Goal: Task Accomplishment & Management: Manage account settings

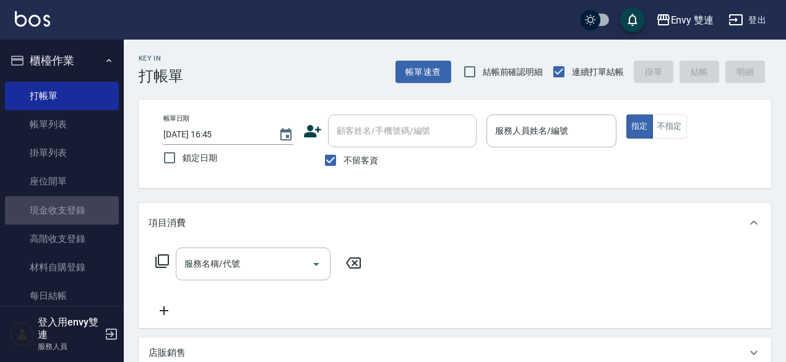
click at [76, 214] on link "現金收支登錄" at bounding box center [62, 210] width 114 height 28
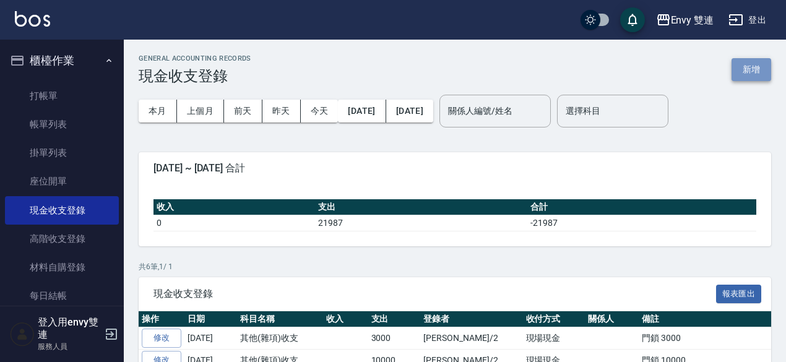
click at [749, 71] on button "新增" at bounding box center [752, 69] width 40 height 23
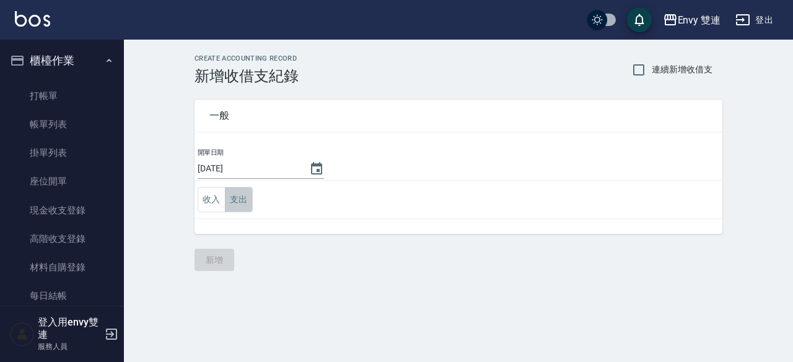
click at [243, 198] on button "支出" at bounding box center [239, 199] width 28 height 25
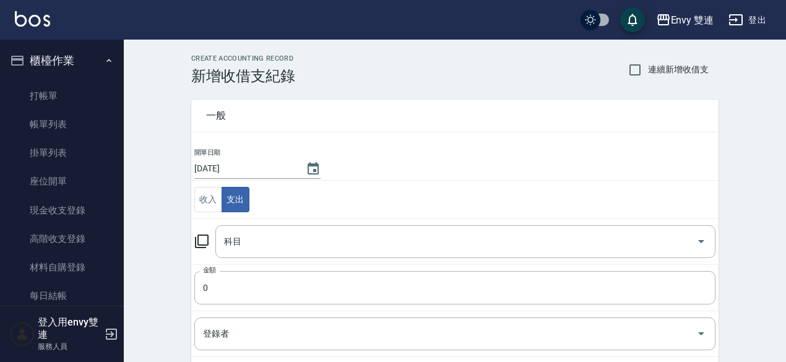
click at [201, 241] on icon at bounding box center [201, 241] width 15 height 15
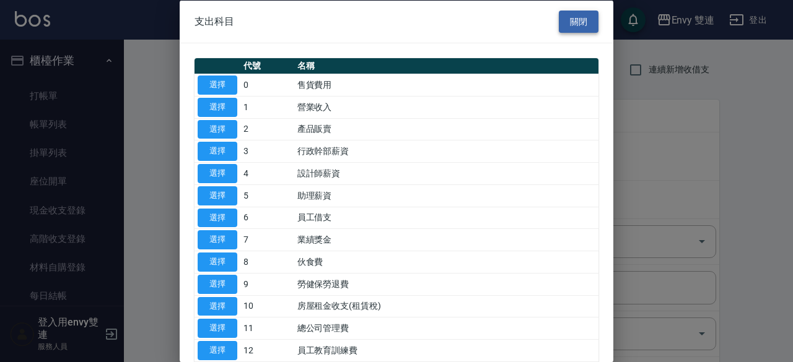
click at [585, 21] on button "關閉" at bounding box center [579, 21] width 40 height 23
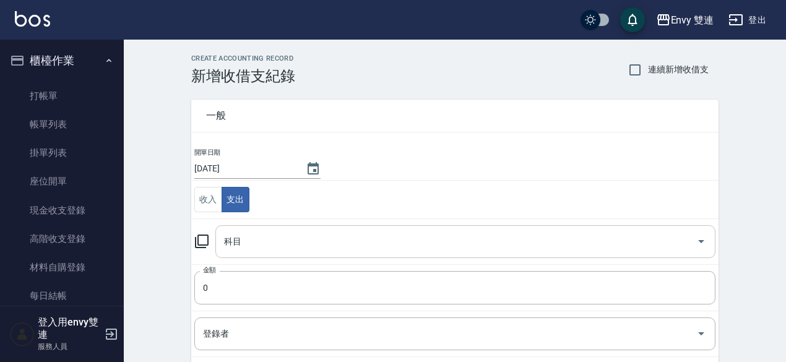
click at [229, 248] on input "科目" at bounding box center [456, 242] width 471 height 22
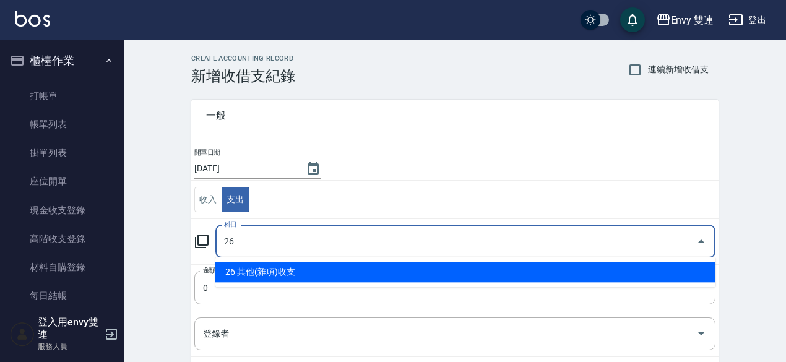
click at [258, 265] on li "26 其他(雜項)收支" at bounding box center [466, 272] width 500 height 20
type input "26 其他(雜項)收支"
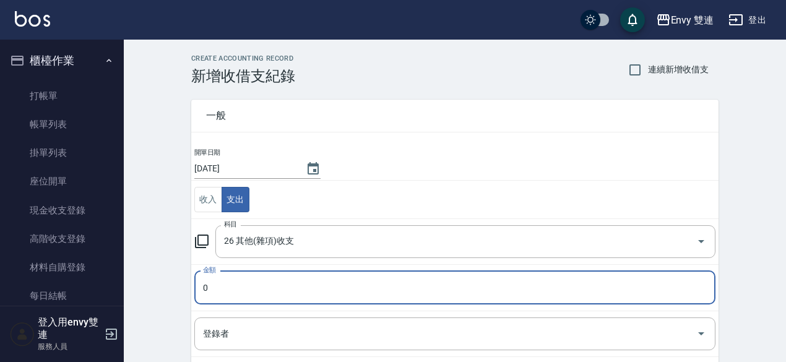
click at [226, 292] on input "0" at bounding box center [454, 287] width 521 height 33
click at [234, 347] on div "登錄者" at bounding box center [454, 334] width 521 height 33
type input "0950"
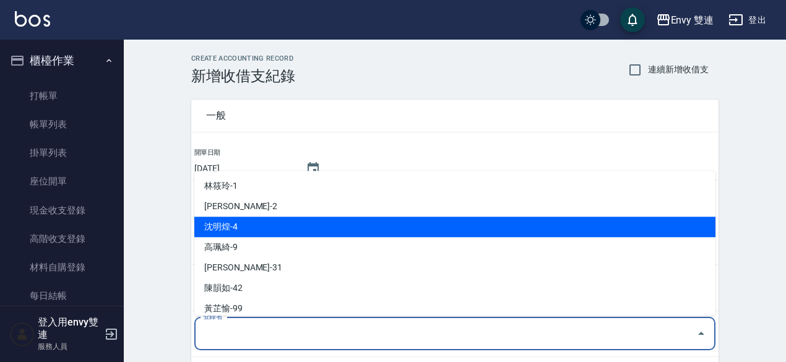
drag, startPoint x: 234, startPoint y: 347, endPoint x: 233, endPoint y: 231, distance: 115.8
click at [233, 231] on body "Envy 雙連 登出 櫃檯作業 打帳單 帳單列表 掛單列表 座位開單 現金收支登錄 高階收支登錄 材料自購登錄 每日結帳 排班表 掃碼打卡 預約管理 預約管理…" at bounding box center [393, 273] width 786 height 547
click at [233, 231] on li "沈明煌-4" at bounding box center [454, 227] width 521 height 20
type input "沈明煌-4"
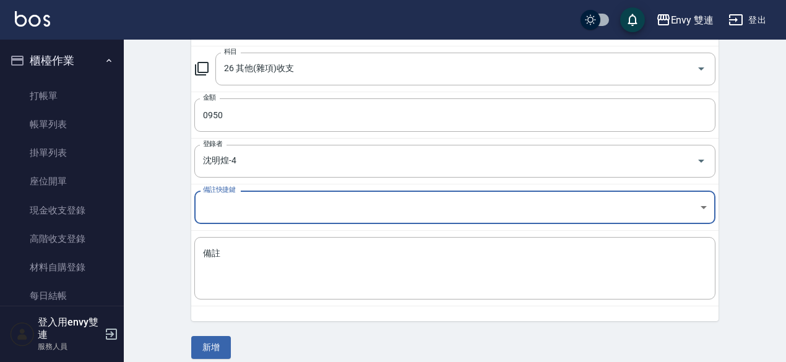
scroll to position [175, 0]
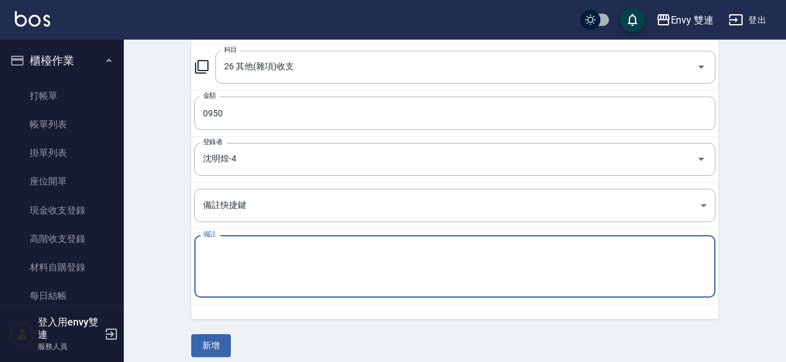
click at [305, 251] on textarea "備註" at bounding box center [455, 267] width 504 height 42
type textarea "高典"
click at [208, 336] on button "新增" at bounding box center [211, 345] width 40 height 23
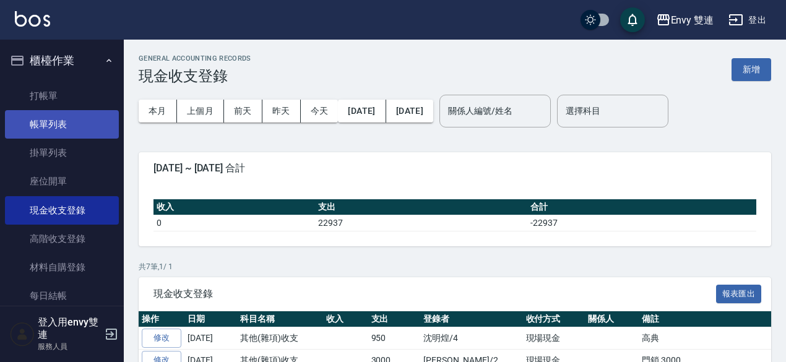
scroll to position [1, 0]
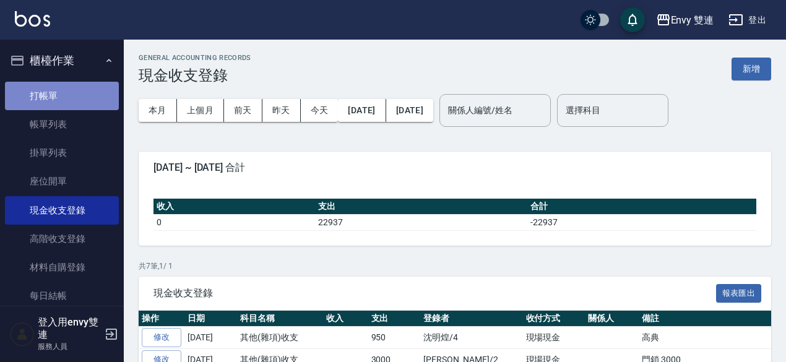
click at [74, 105] on link "打帳單" at bounding box center [62, 96] width 114 height 28
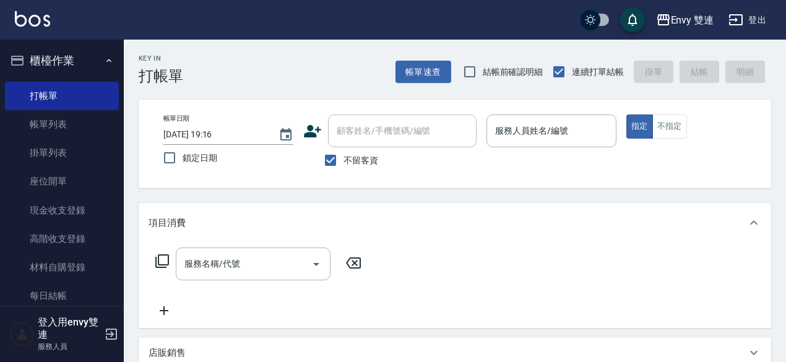
click at [369, 159] on span "不留客資" at bounding box center [361, 160] width 35 height 13
click at [344, 159] on input "不留客資" at bounding box center [331, 160] width 26 height 26
checkbox input "false"
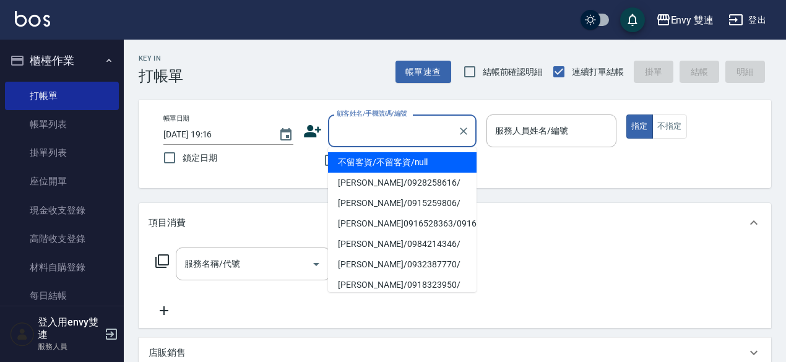
click at [386, 136] on input "顧客姓名/手機號碼/編號" at bounding box center [393, 131] width 119 height 22
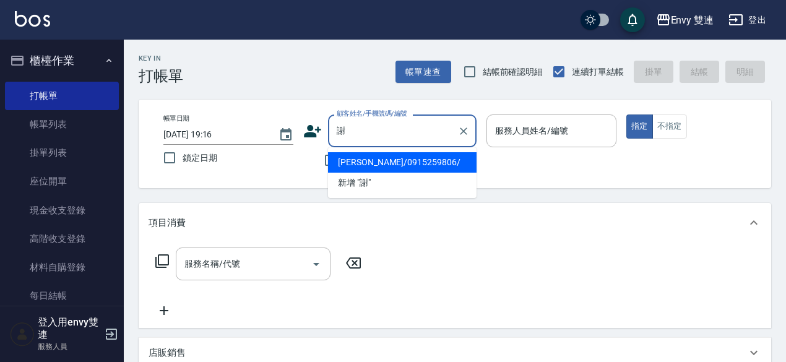
type input "謝有琳/0915259806/"
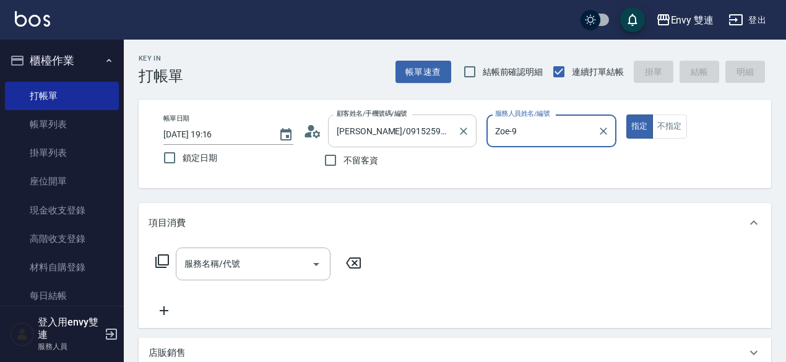
type input "Zoe-9"
type input "謝/謝/null"
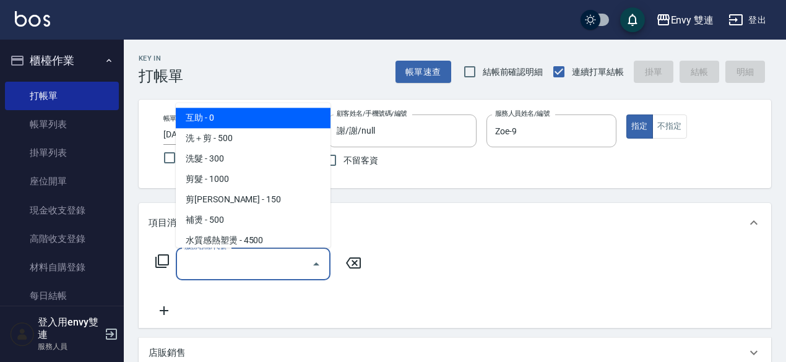
click at [245, 264] on input "服務名稱/代號" at bounding box center [243, 264] width 125 height 22
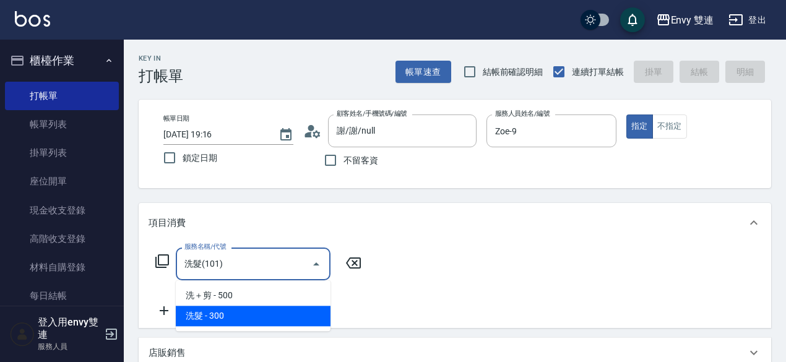
type input "洗髮(101)"
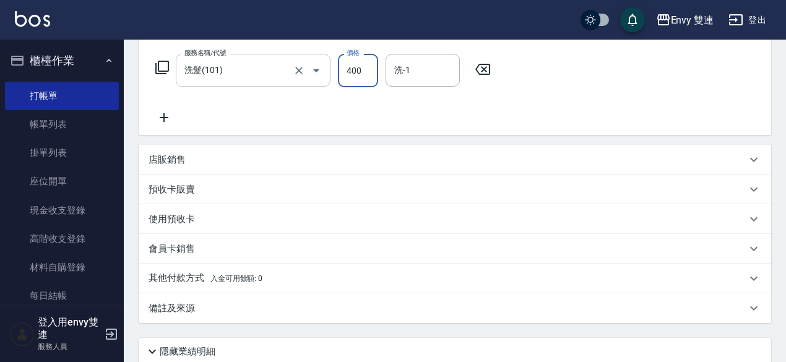
scroll to position [294, 0]
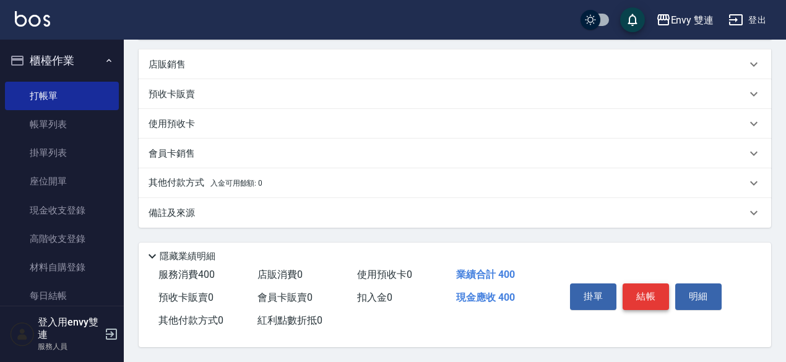
type input "400"
click at [638, 290] on button "結帳" at bounding box center [646, 297] width 46 height 26
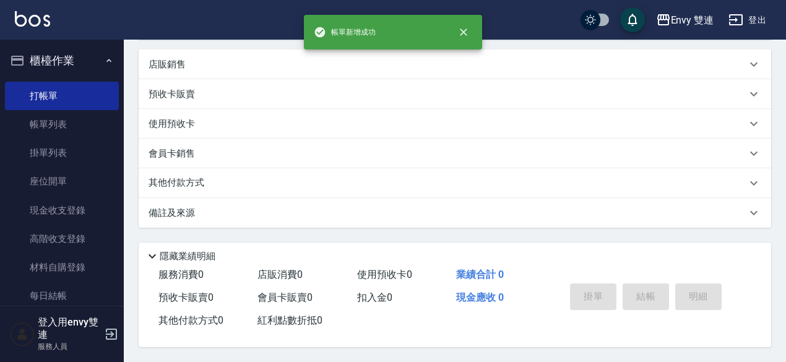
scroll to position [0, 0]
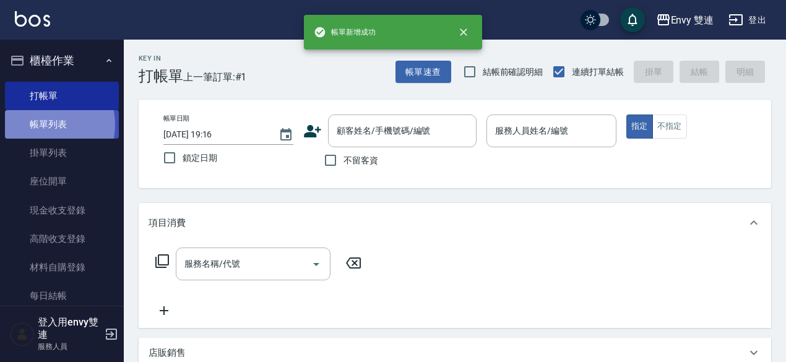
click at [37, 125] on link "帳單列表" at bounding box center [62, 124] width 114 height 28
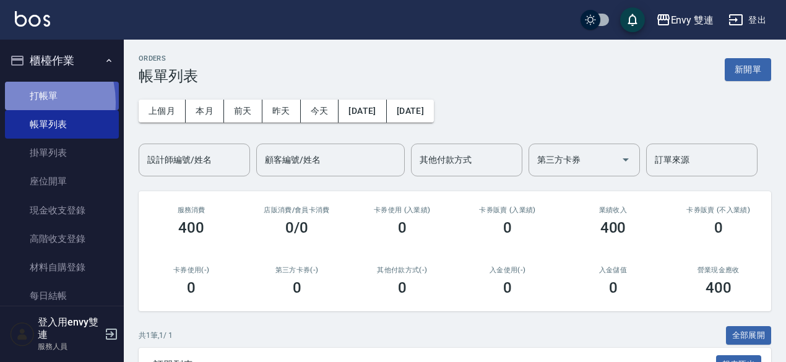
click at [19, 102] on link "打帳單" at bounding box center [62, 96] width 114 height 28
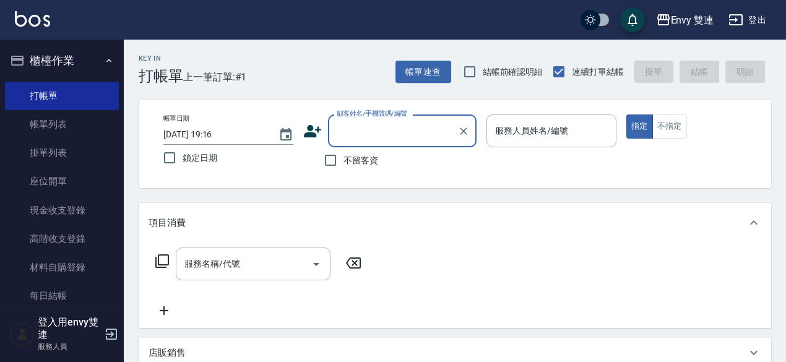
click at [419, 143] on div "顧客姓名/手機號碼/編號" at bounding box center [402, 131] width 149 height 33
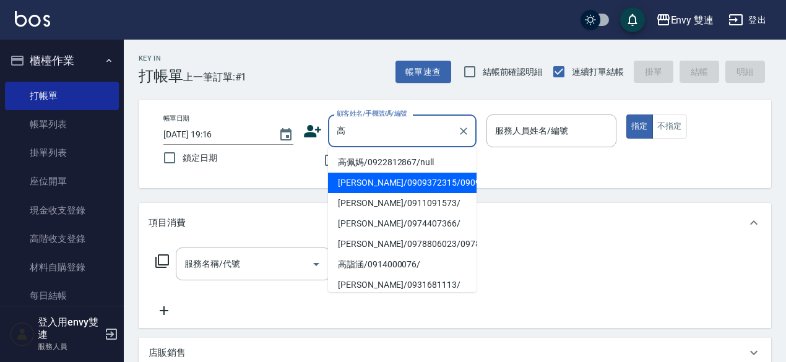
click at [403, 183] on li "高珮榕/0909372315/0909372315" at bounding box center [402, 183] width 149 height 20
type input "高珮榕/0909372315/0909372315"
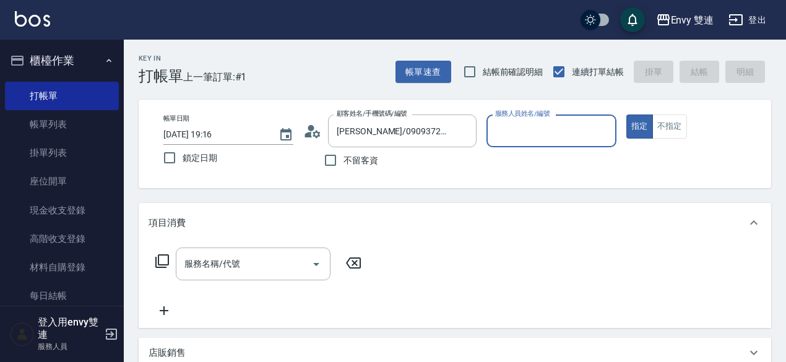
type input "Zoe-9"
click at [268, 280] on div "服務名稱/代號" at bounding box center [253, 264] width 155 height 33
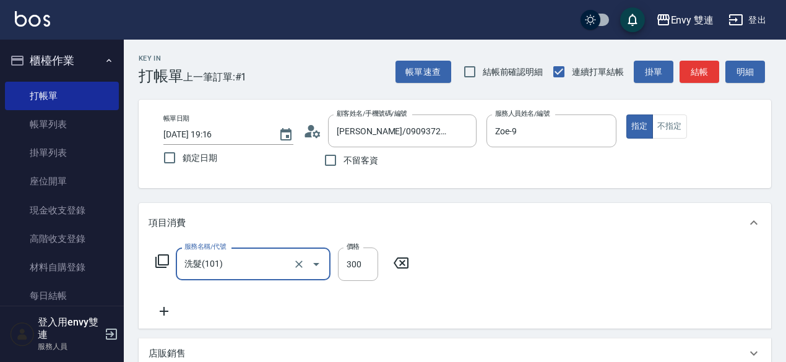
type input "洗髮(101)"
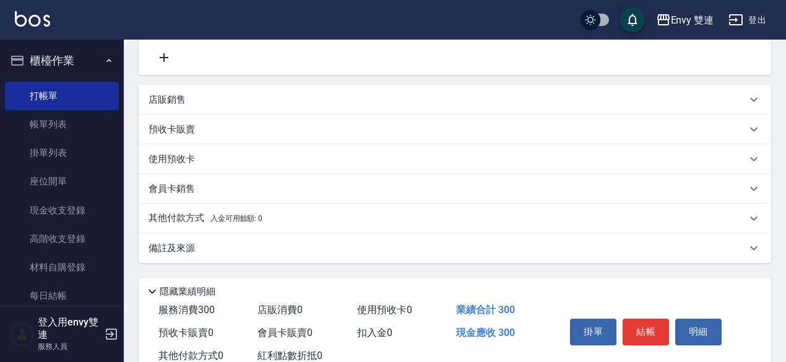
scroll to position [294, 0]
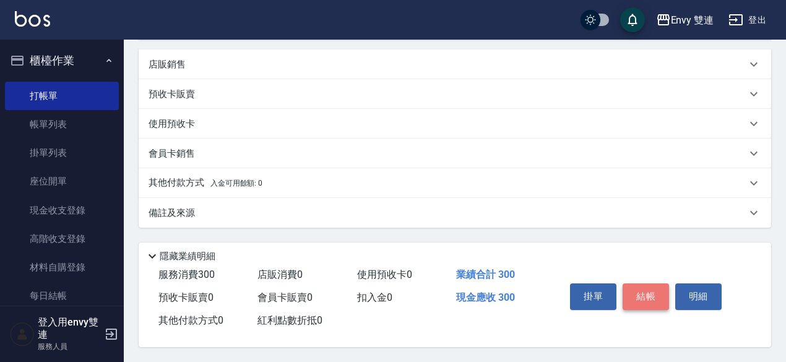
click at [651, 289] on button "結帳" at bounding box center [646, 297] width 46 height 26
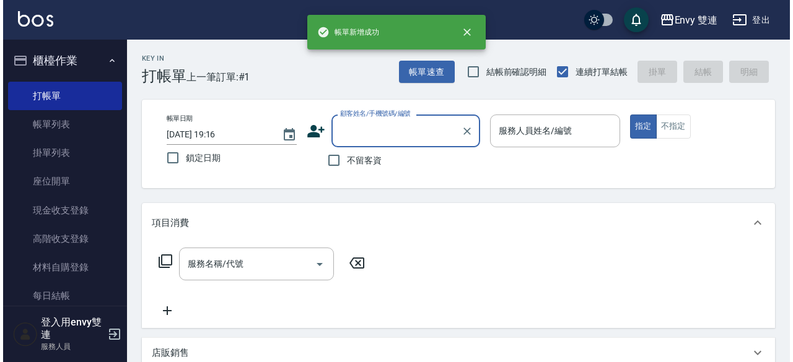
scroll to position [0, 0]
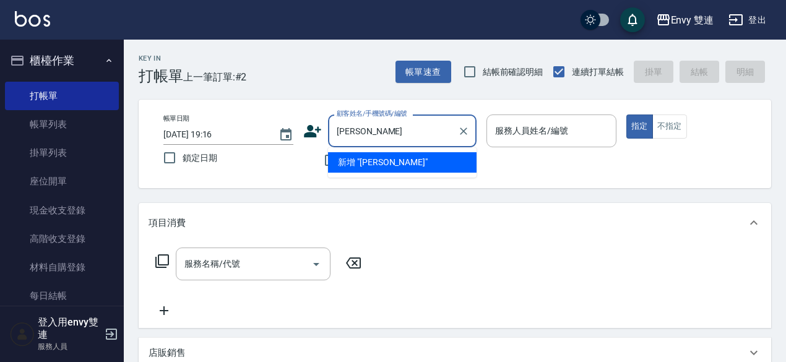
click at [380, 156] on li "新增 "陳玟孜"" at bounding box center [402, 162] width 149 height 20
type input "陳玟孜"
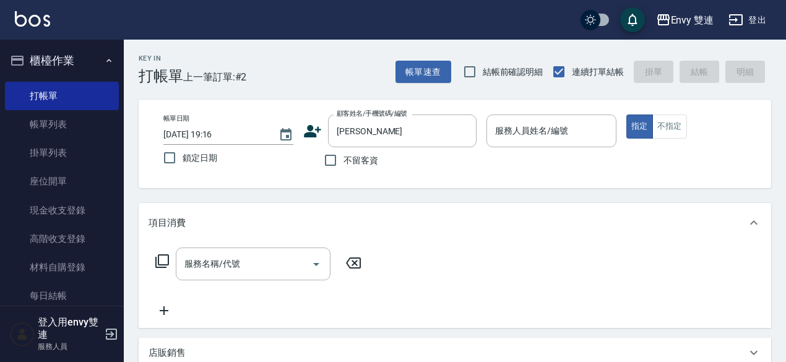
click at [315, 131] on icon at bounding box center [312, 131] width 19 height 19
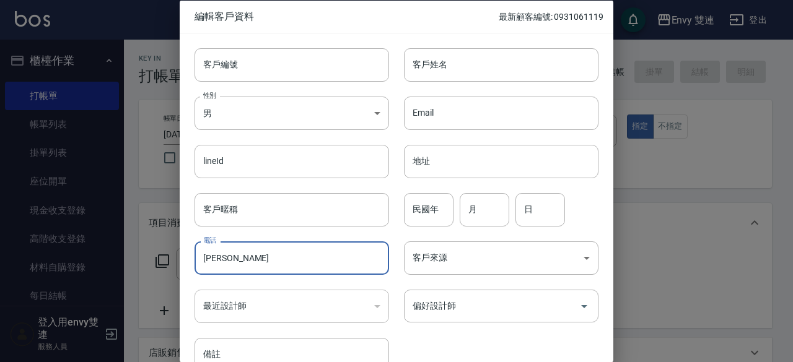
click at [282, 260] on input "陳玟孜" at bounding box center [291, 258] width 194 height 33
click at [236, 258] on input "陳玟孜" at bounding box center [291, 258] width 194 height 33
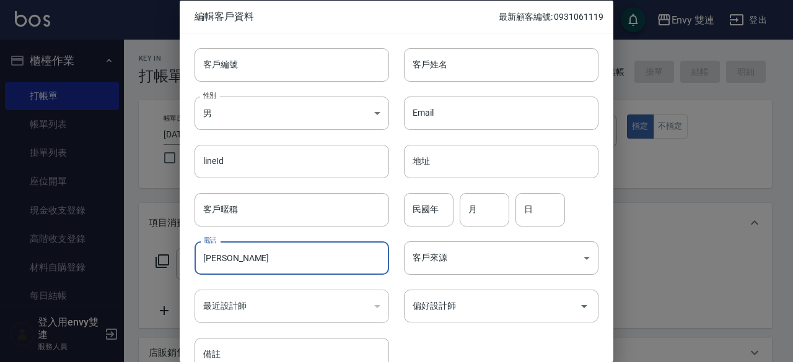
click at [236, 258] on input "陳玟孜" at bounding box center [291, 258] width 194 height 33
type input "陳玟孜"
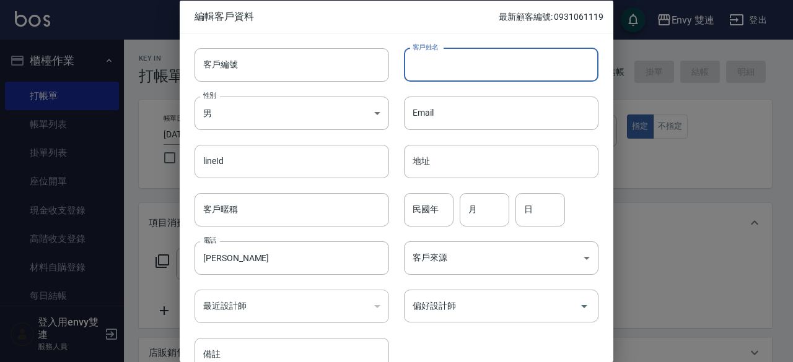
click at [464, 60] on input "客戶姓名" at bounding box center [501, 64] width 194 height 33
paste input "陳玟孜"
type input "陳玟孜"
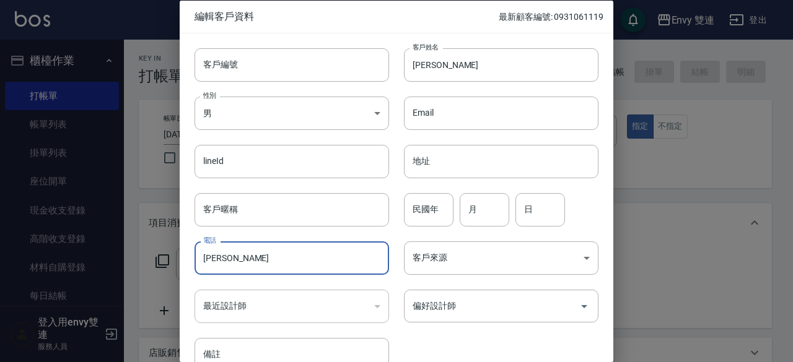
click at [247, 251] on input "陳玟孜" at bounding box center [291, 258] width 194 height 33
click at [432, 292] on div "偏好設計師" at bounding box center [501, 306] width 194 height 33
type input "0979023343"
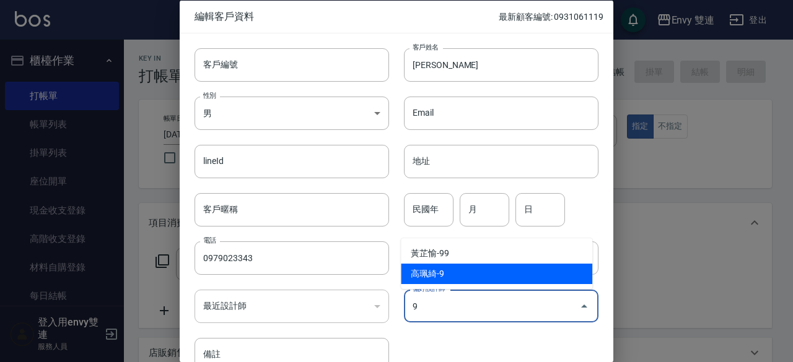
type input "高珮綺"
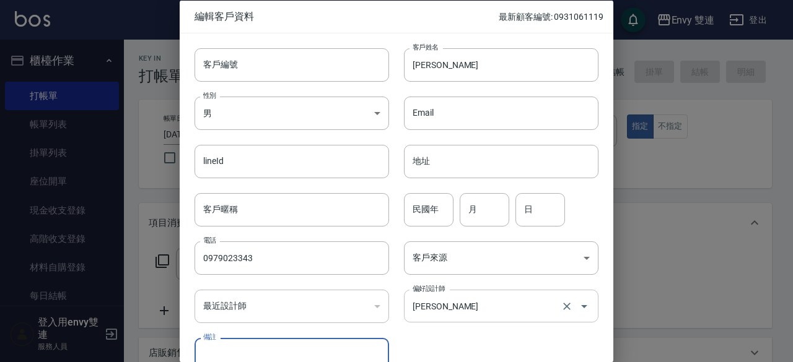
scroll to position [9, 0]
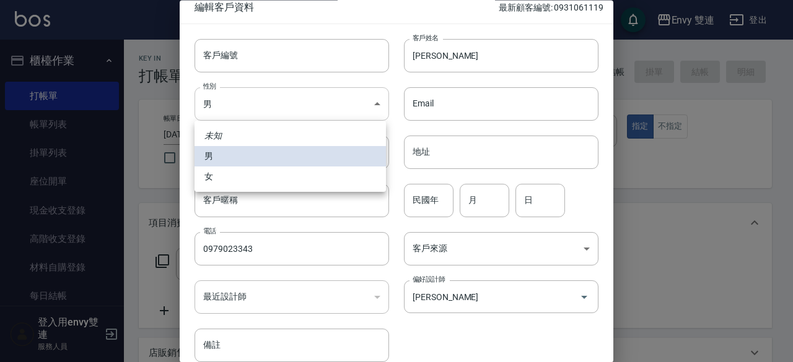
click at [339, 120] on body "Envy 雙連 登出 櫃檯作業 打帳單 帳單列表 掛單列表 座位開單 現金收支登錄 高階收支登錄 材料自購登錄 每日結帳 排班表 掃碼打卡 預約管理 預約管理…" at bounding box center [396, 325] width 793 height 651
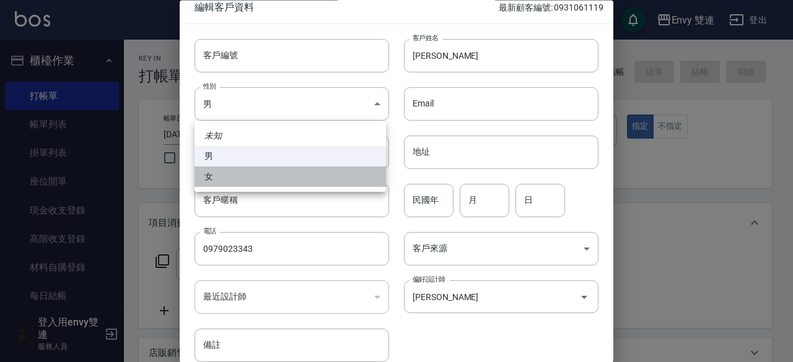
click at [336, 174] on li "女" at bounding box center [289, 177] width 191 height 20
type input "FEMALE"
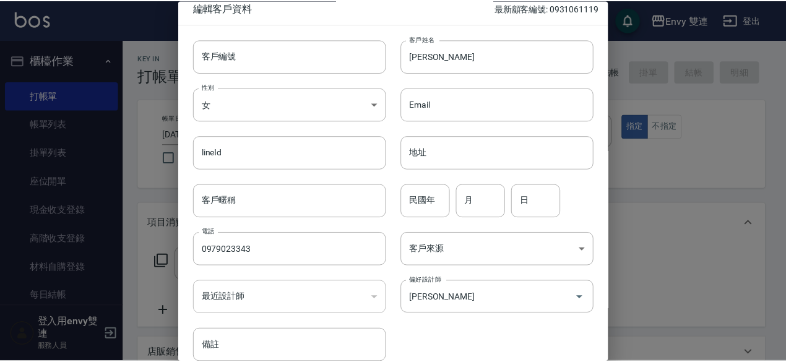
scroll to position [66, 0]
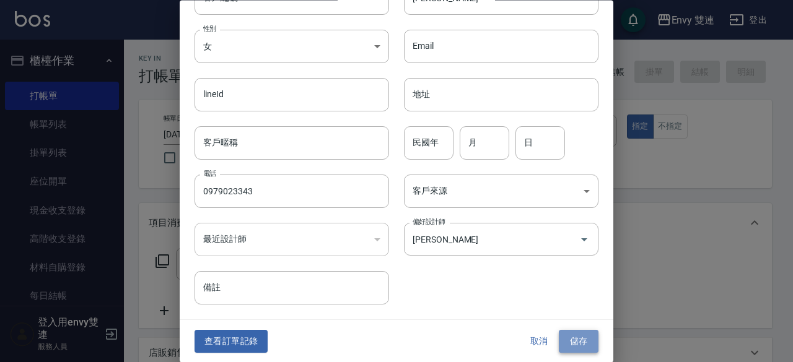
click at [575, 334] on button "儲存" at bounding box center [579, 342] width 40 height 23
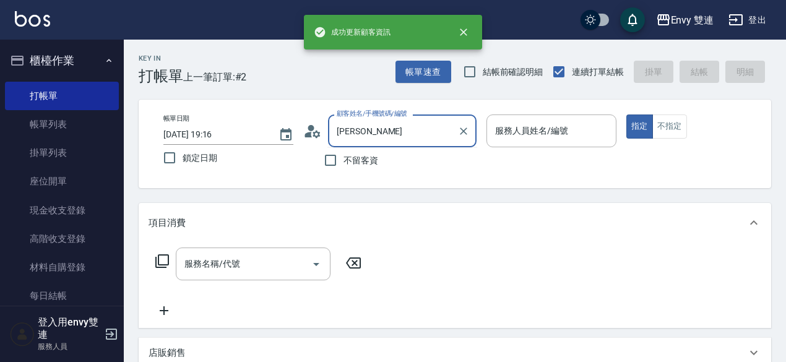
click at [390, 141] on input "陳玟孜" at bounding box center [393, 131] width 119 height 22
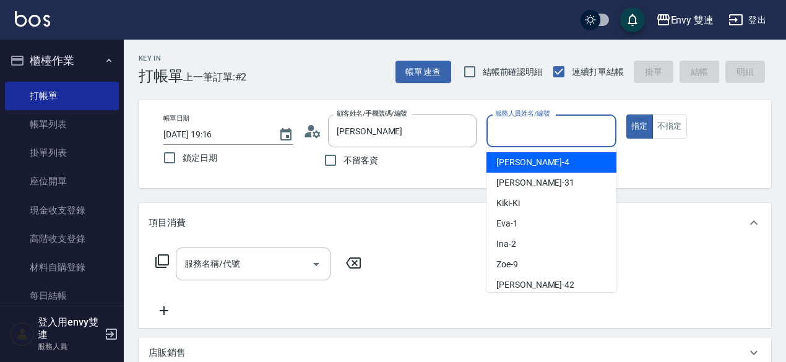
click at [520, 139] on input "服務人員姓名/編號" at bounding box center [551, 131] width 119 height 22
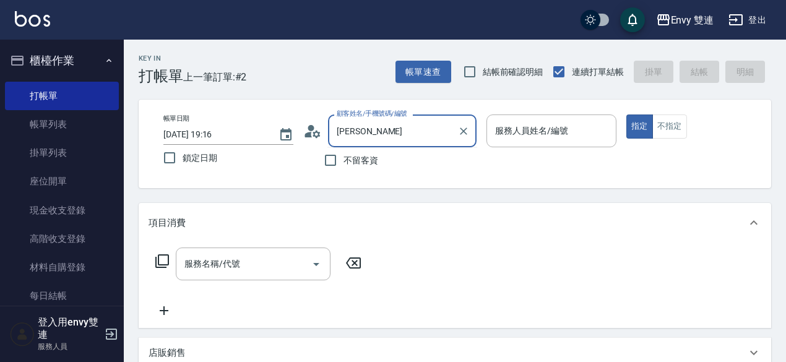
click at [394, 140] on input "陳玟孜" at bounding box center [393, 131] width 119 height 22
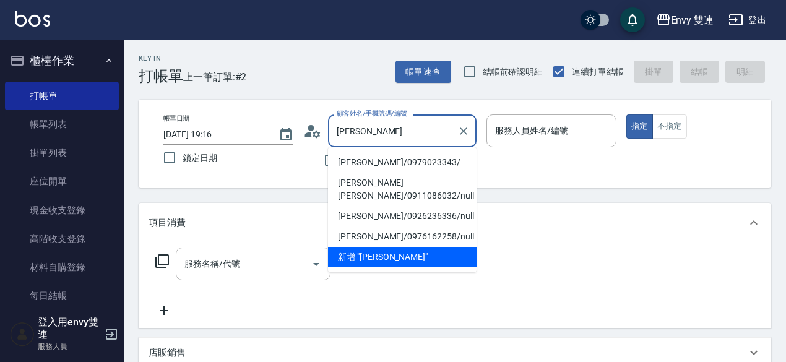
click at [386, 168] on li "陳玟孜/0979023343/" at bounding box center [402, 162] width 149 height 20
type input "陳玟孜/0979023343/"
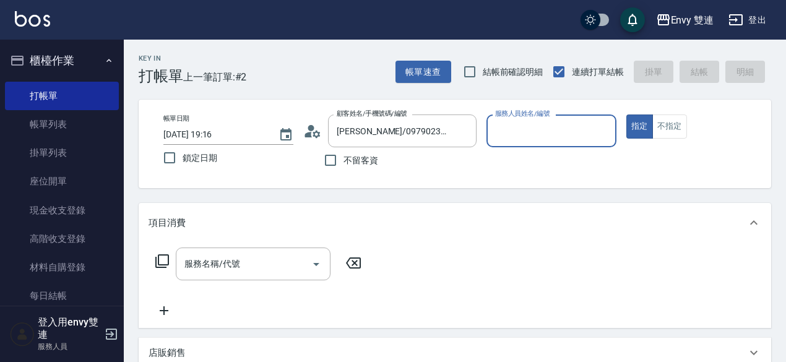
type input "Zoe-9"
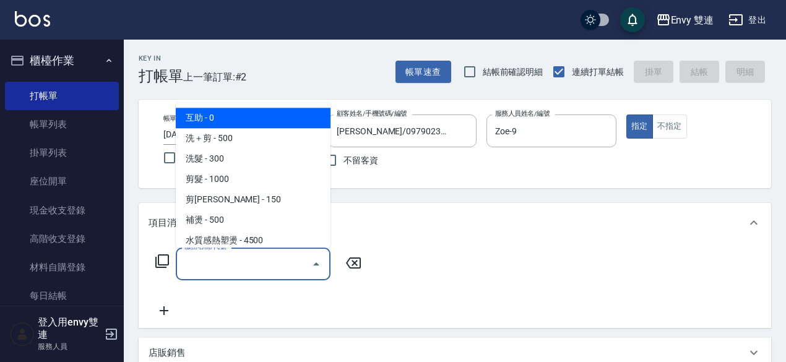
click at [272, 262] on input "服務名稱/代號" at bounding box center [243, 264] width 125 height 22
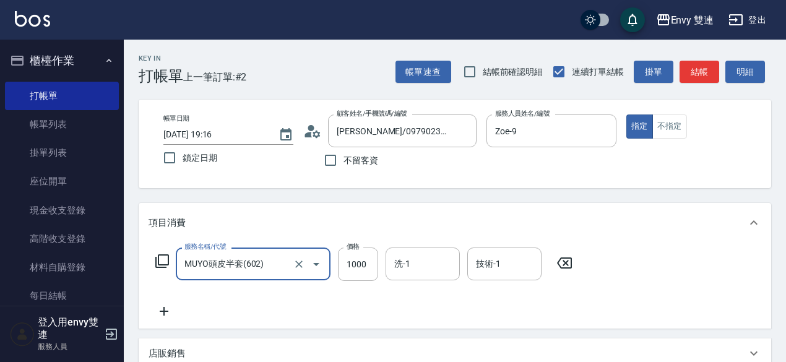
type input "MUYO頭皮半套(602)"
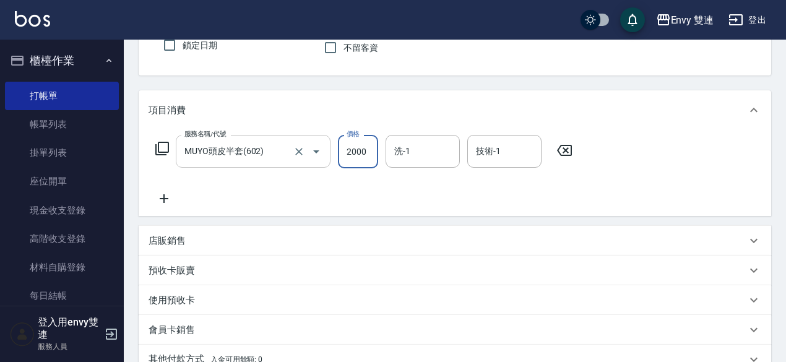
scroll to position [104, 0]
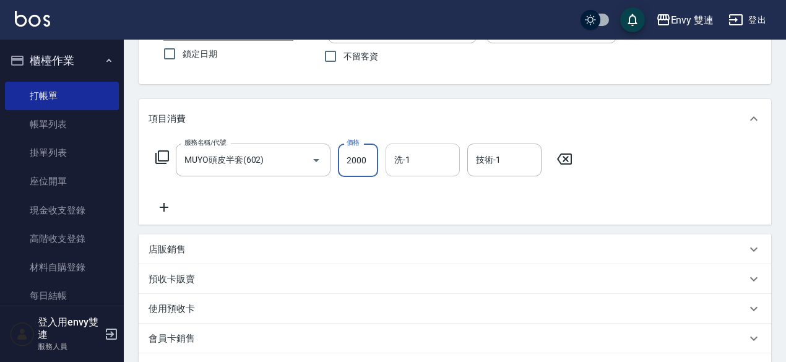
type input "2000"
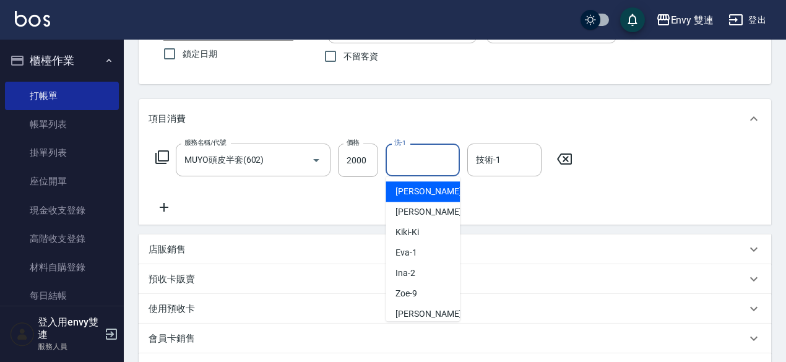
click at [413, 164] on input "洗-1" at bounding box center [422, 160] width 63 height 22
type input "Lina-31"
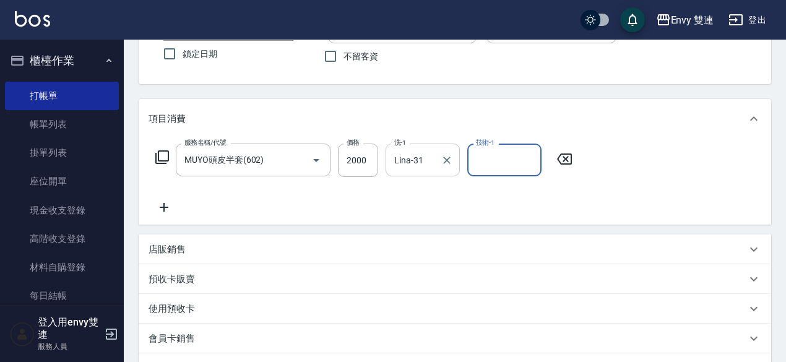
scroll to position [294, 0]
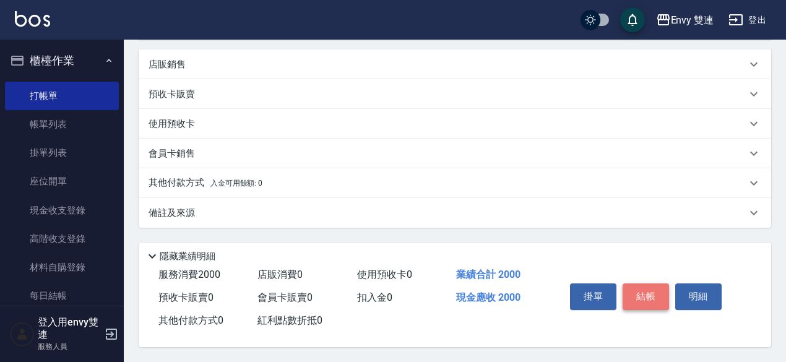
click at [645, 289] on button "結帳" at bounding box center [646, 297] width 46 height 26
type input "2025/08/13 19:18"
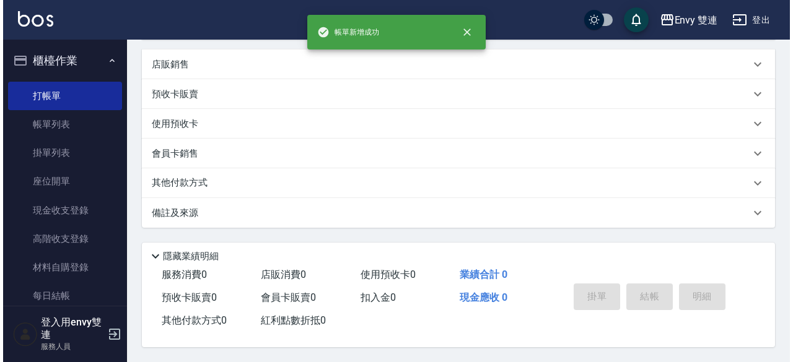
scroll to position [0, 0]
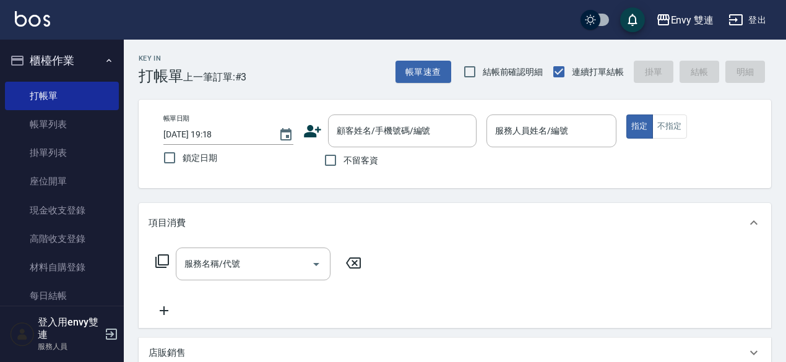
click at [311, 134] on icon at bounding box center [312, 131] width 17 height 12
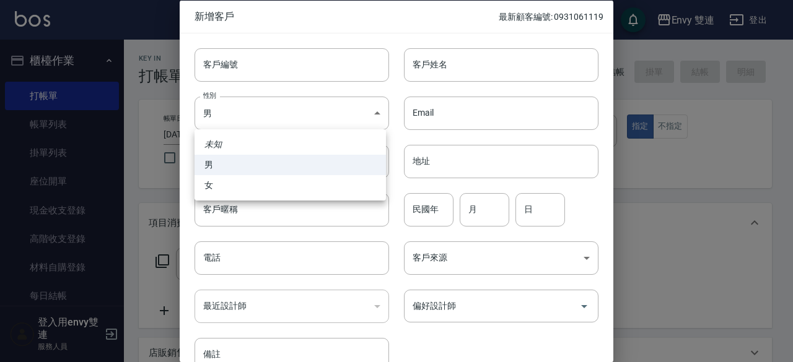
drag, startPoint x: 277, startPoint y: 108, endPoint x: 277, endPoint y: 190, distance: 81.7
click at [277, 190] on body "Envy 雙連 登出 櫃檯作業 打帳單 帳單列表 掛單列表 座位開單 現金收支登錄 高階收支登錄 材料自購登錄 每日結帳 排班表 掃碼打卡 預約管理 預約管理…" at bounding box center [396, 325] width 793 height 651
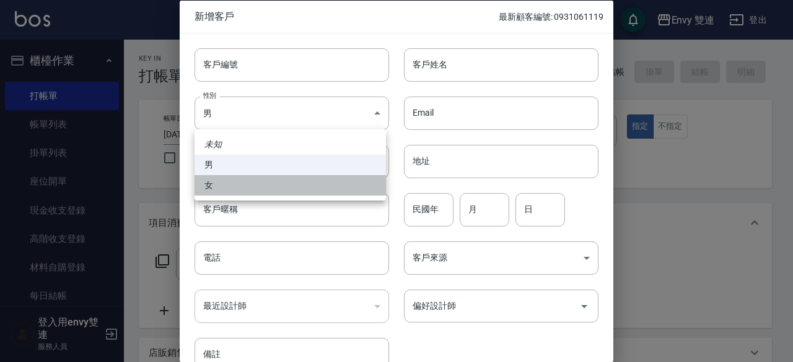
click at [277, 190] on li "女" at bounding box center [289, 185] width 191 height 20
type input "FEMALE"
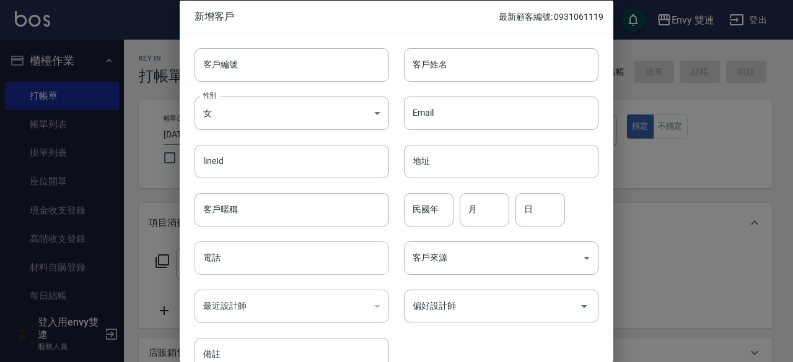
click at [264, 255] on input "電話" at bounding box center [291, 258] width 194 height 33
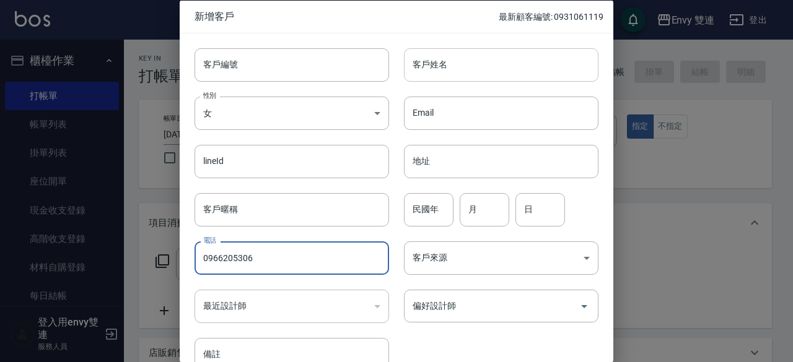
type input "0966205306"
click at [474, 64] on input "客戶姓名" at bounding box center [501, 64] width 194 height 33
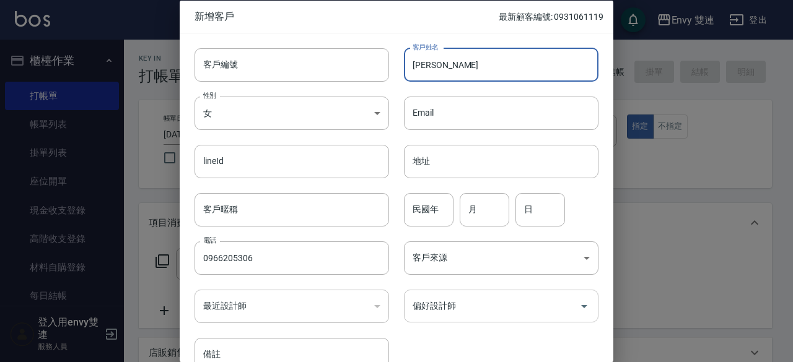
type input "劉家甄"
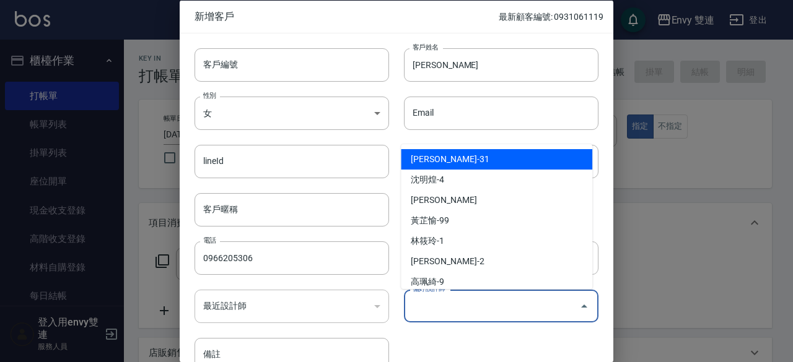
click at [498, 313] on input "偏好設計師" at bounding box center [491, 306] width 165 height 22
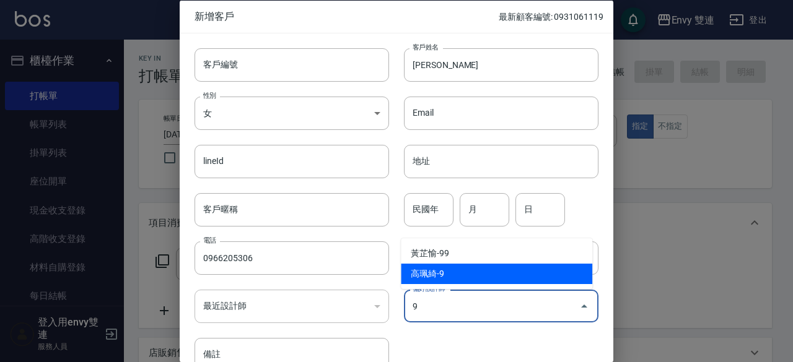
type input "高珮綺"
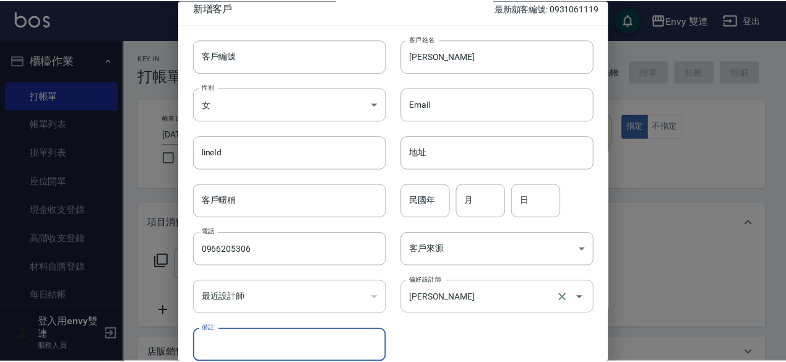
scroll to position [66, 0]
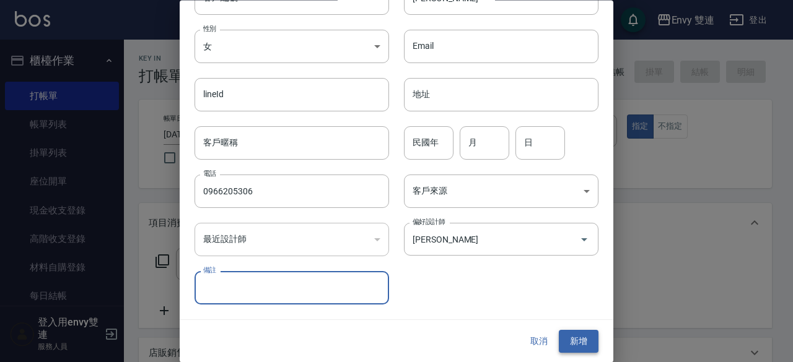
click at [584, 344] on button "新增" at bounding box center [579, 342] width 40 height 23
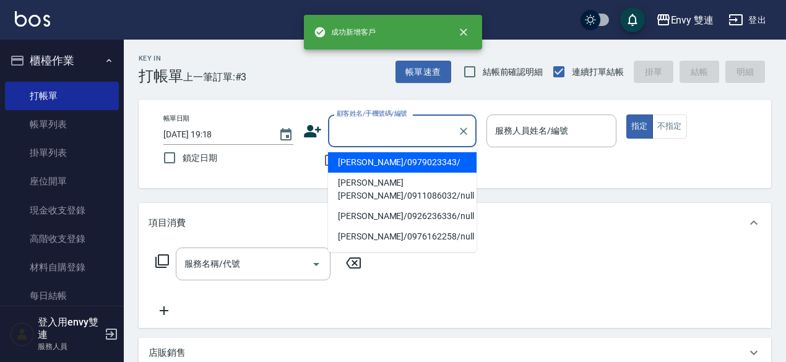
click at [426, 134] on input "顧客姓名/手機號碼/編號" at bounding box center [393, 131] width 119 height 22
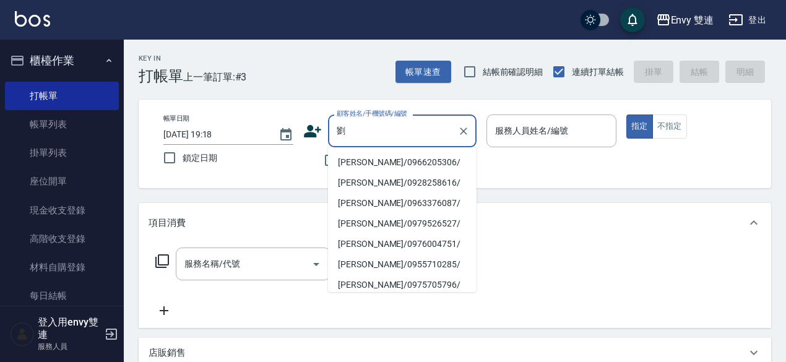
click at [406, 164] on li "劉家甄/0966205306/" at bounding box center [402, 162] width 149 height 20
type input "劉家甄/0966205306/"
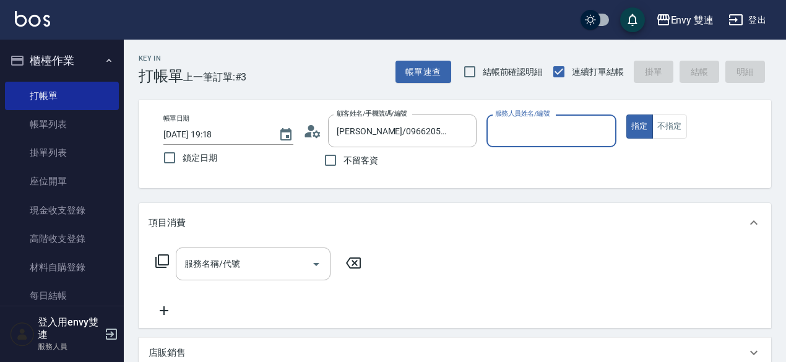
type input "Zoe-9"
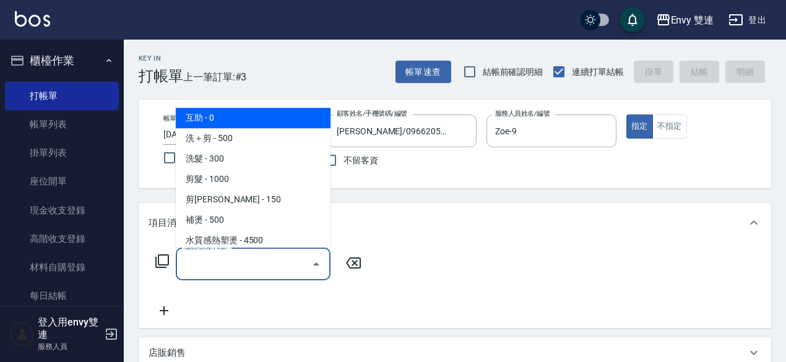
click at [227, 264] on input "服務名稱/代號" at bounding box center [243, 264] width 125 height 22
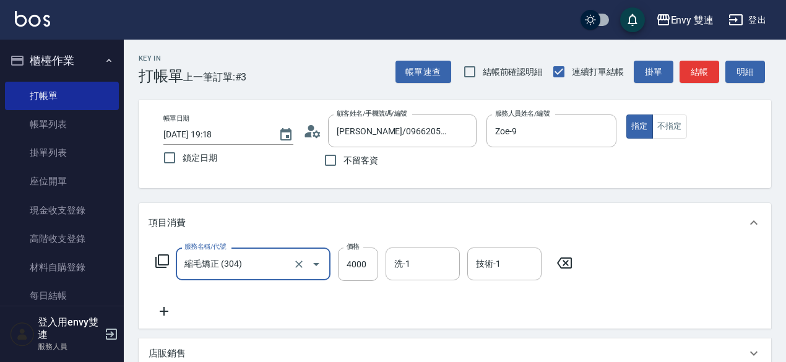
type input "縮毛矯正 (304)"
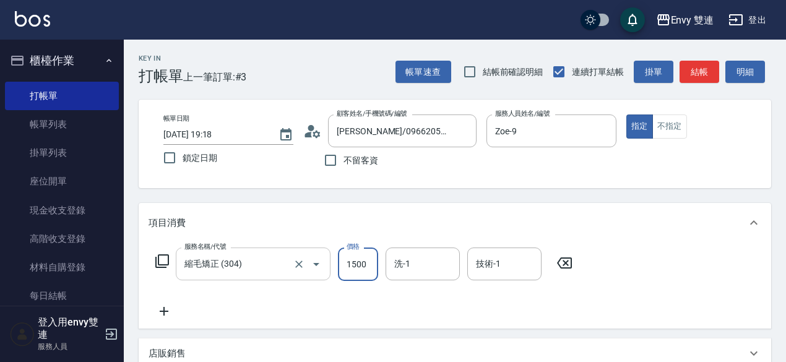
type input "1500"
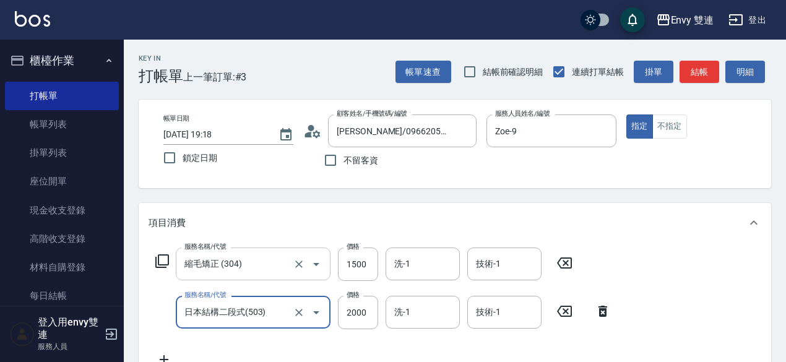
type input "日本結構二段式(503)"
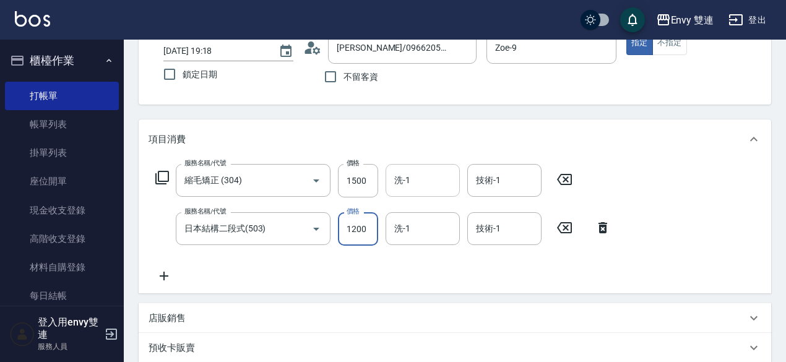
scroll to position [84, 0]
type input "1200"
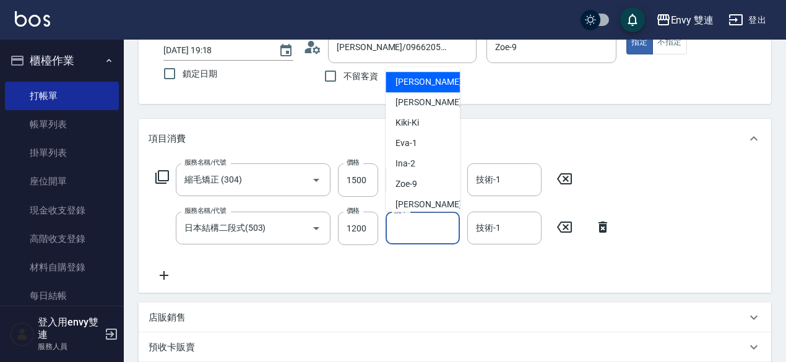
click at [423, 239] on input "洗-1" at bounding box center [422, 228] width 63 height 22
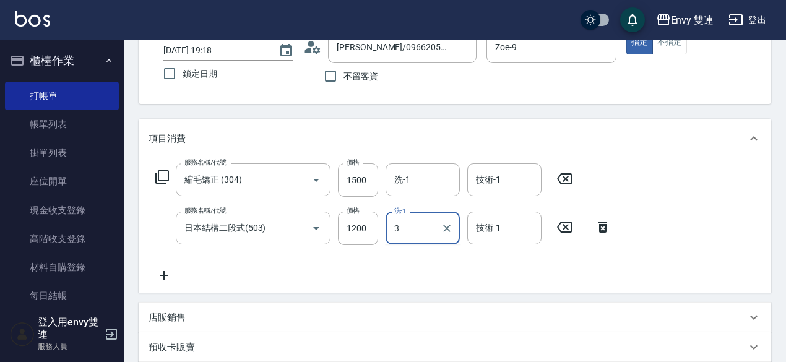
type input "3"
type input "31"
drag, startPoint x: 417, startPoint y: 229, endPoint x: 381, endPoint y: 264, distance: 49.9
click at [381, 264] on div "服務名稱/代號 縮毛矯正 (304) 服務名稱/代號 價格 1500 價格 洗-1 洗-1 技術-1 技術-1 服務名稱/代號 日本結構二段式(503) 服務…" at bounding box center [384, 223] width 470 height 120
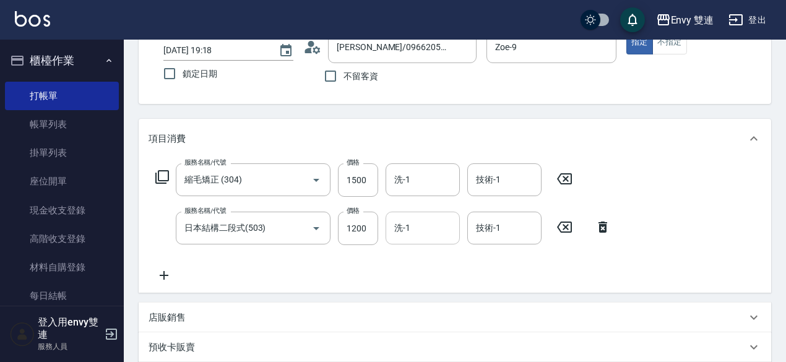
click at [417, 237] on input "洗-1" at bounding box center [422, 228] width 63 height 22
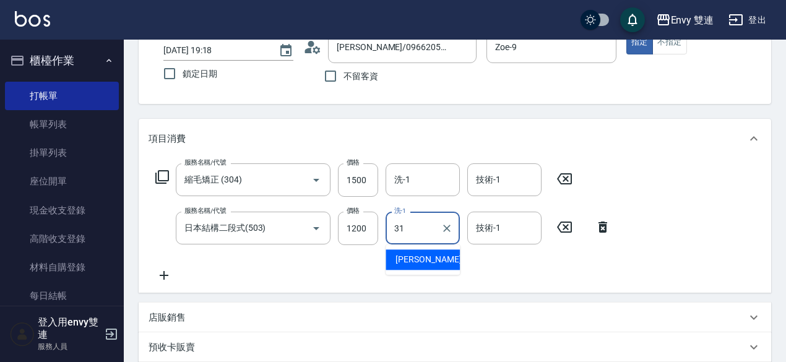
type input "Lina-31"
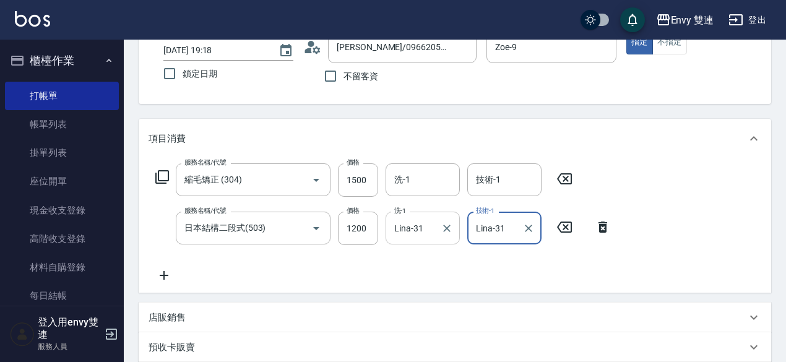
scroll to position [342, 0]
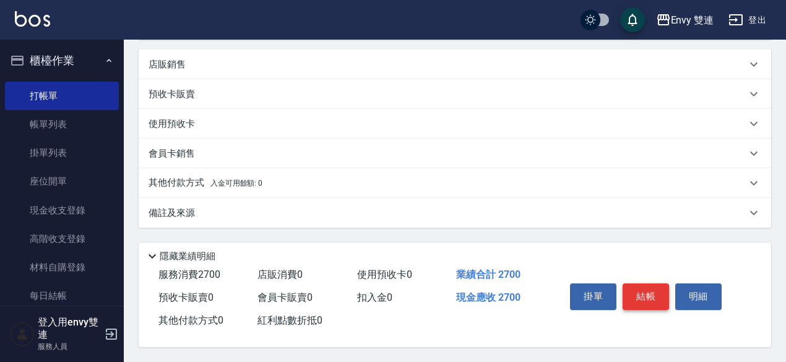
type input "Lina-31"
click at [639, 292] on button "結帳" at bounding box center [646, 297] width 46 height 26
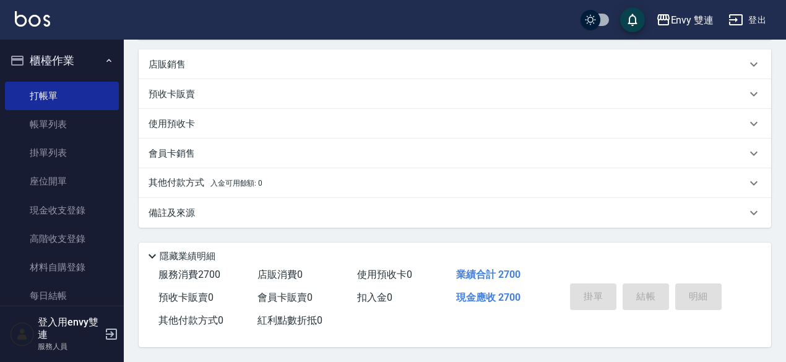
type input "2025/08/13 19:19"
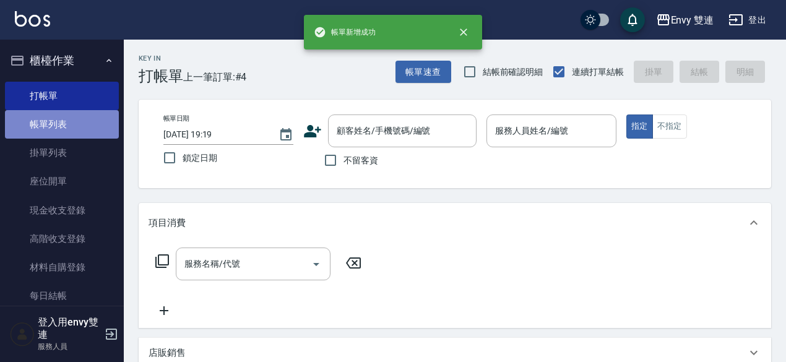
click at [62, 127] on link "帳單列表" at bounding box center [62, 124] width 114 height 28
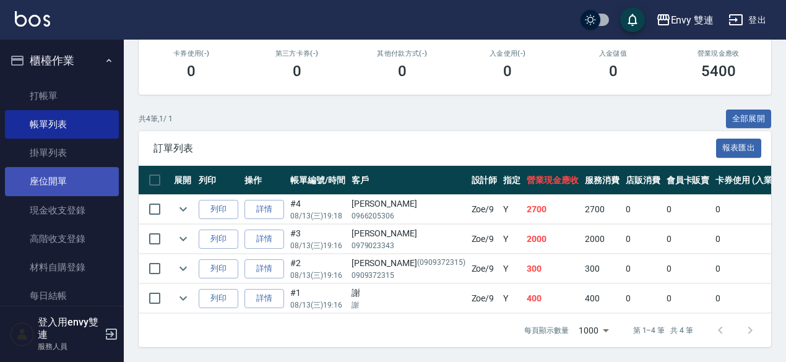
scroll to position [201, 0]
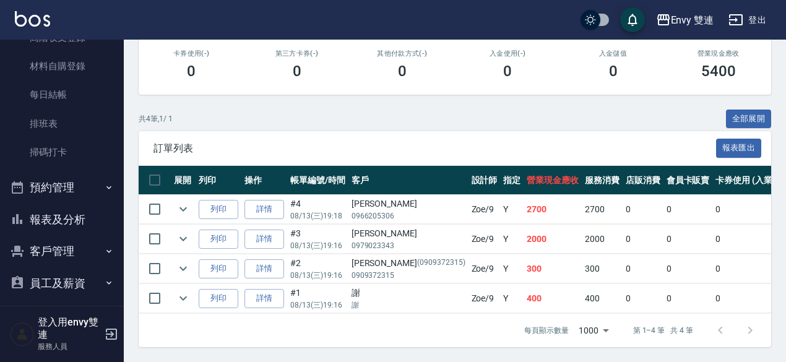
click at [72, 214] on button "報表及分析" at bounding box center [62, 220] width 114 height 32
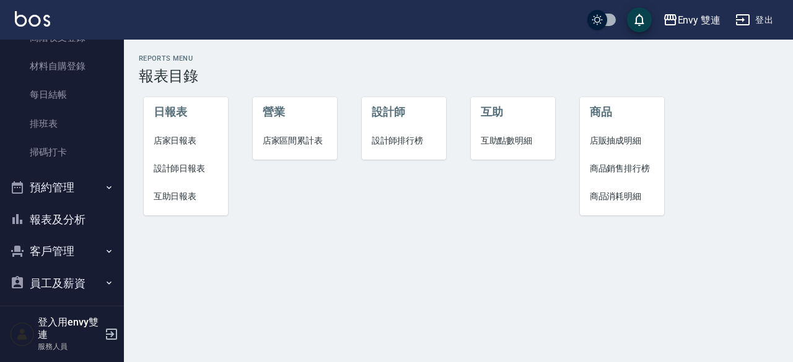
click at [181, 161] on li "設計師日報表" at bounding box center [186, 169] width 85 height 28
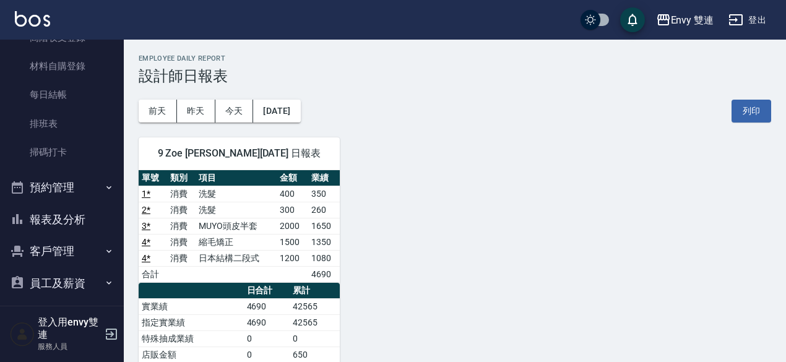
click at [316, 99] on div "前天 昨天 今天 2025/08/13 列印" at bounding box center [455, 111] width 633 height 53
click at [300, 103] on button "2025/08/13" at bounding box center [276, 111] width 47 height 23
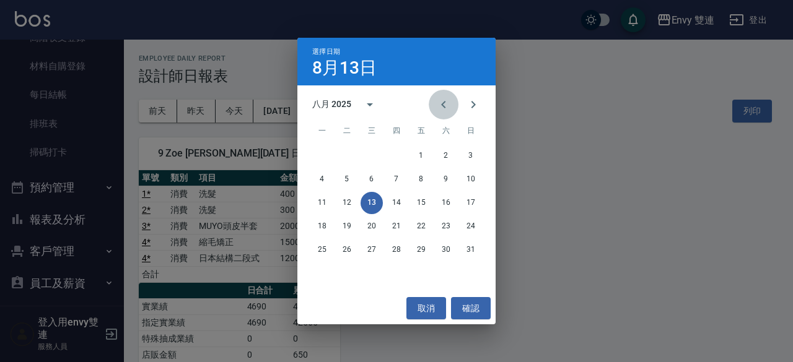
click at [435, 104] on button "Previous month" at bounding box center [444, 105] width 30 height 30
click at [469, 178] on button "13" at bounding box center [471, 179] width 22 height 22
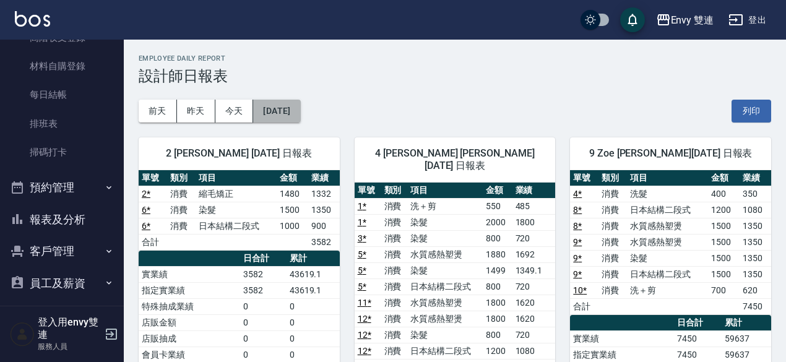
click at [285, 111] on button "2025/07/13" at bounding box center [276, 111] width 47 height 23
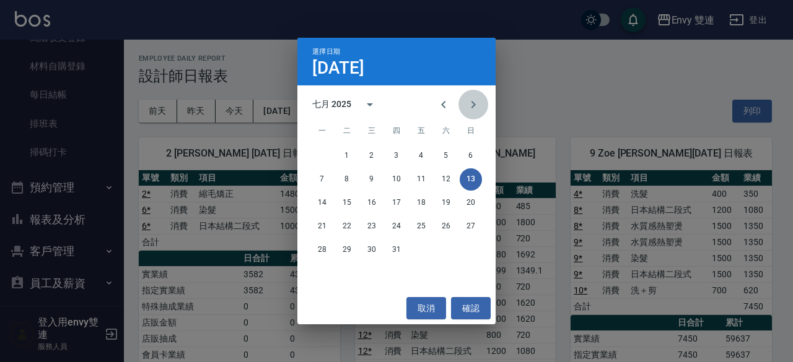
click at [472, 102] on icon "Next month" at bounding box center [473, 104] width 4 height 7
click at [371, 196] on button "13" at bounding box center [371, 203] width 22 height 22
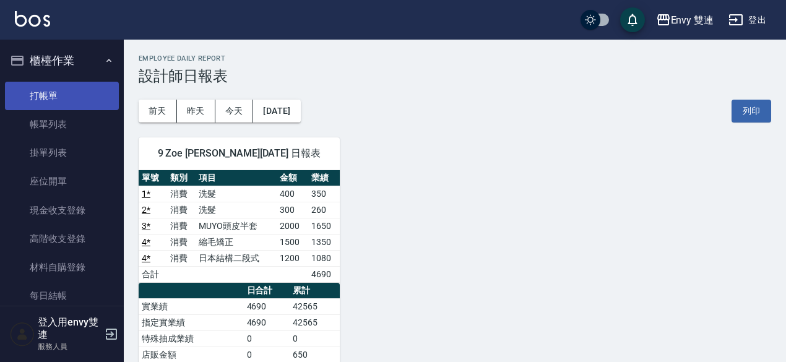
click at [83, 97] on link "打帳單" at bounding box center [62, 96] width 114 height 28
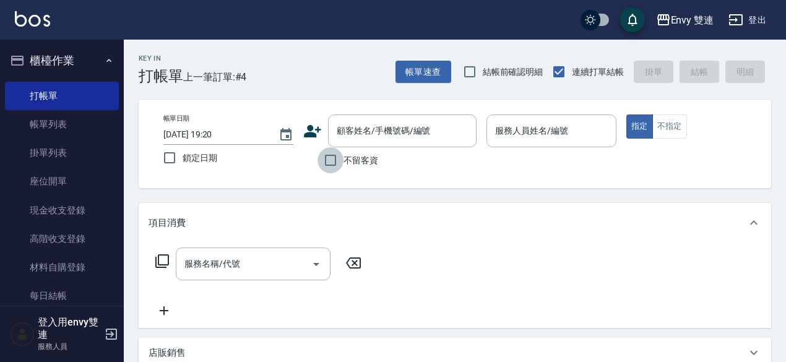
click at [332, 162] on input "不留客資" at bounding box center [331, 160] width 26 height 26
checkbox input "true"
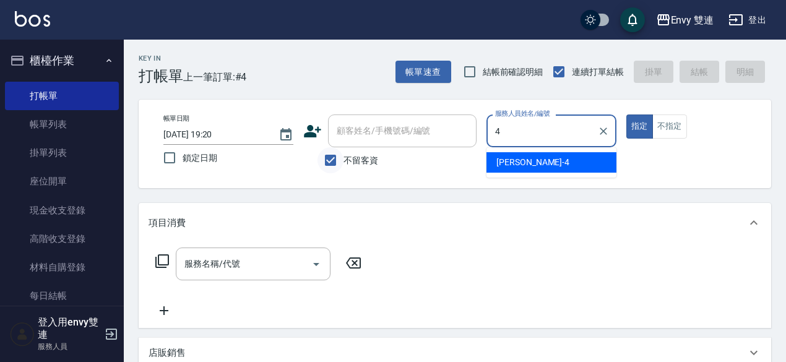
type input "Allan-4"
type button "true"
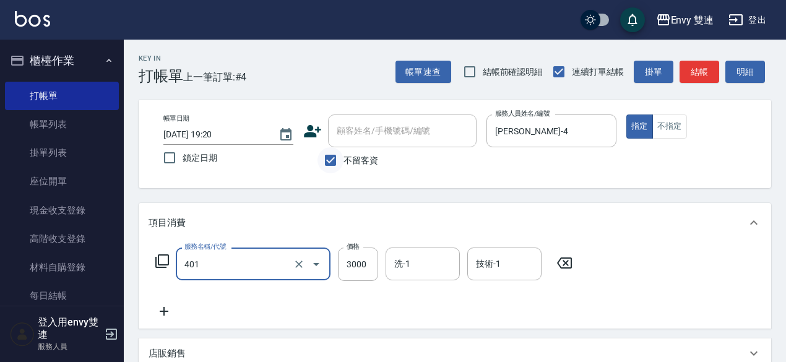
type input "染髮(401)"
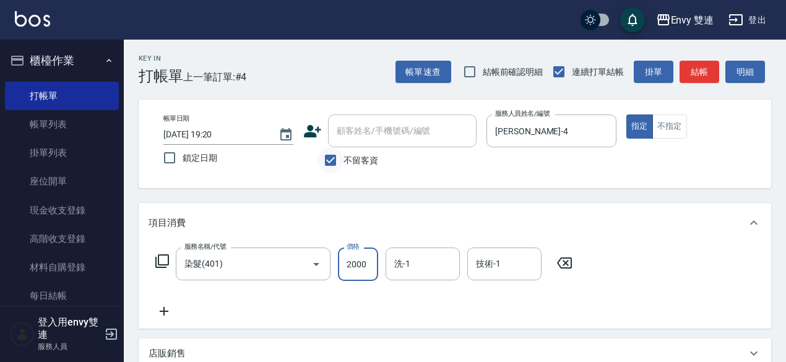
type input "2000"
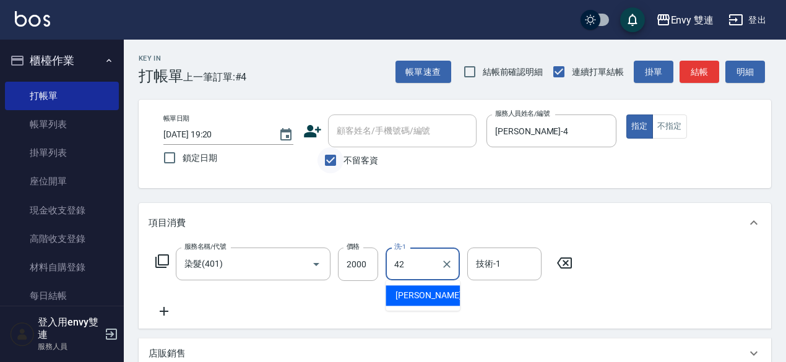
type input "陳韻如-42"
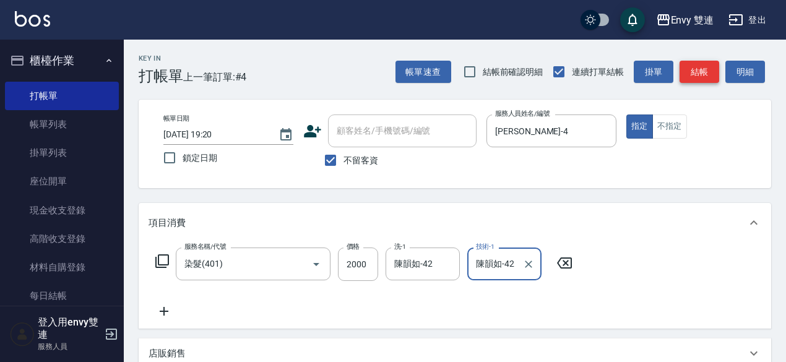
type input "陳韻如-42"
click at [698, 67] on button "結帳" at bounding box center [700, 72] width 40 height 23
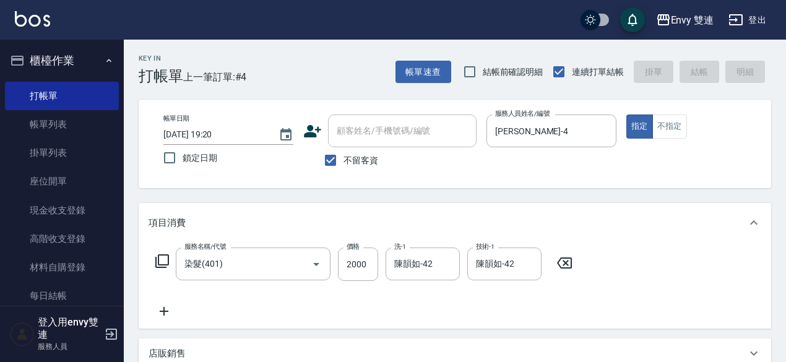
type input "2025/08/13 19:40"
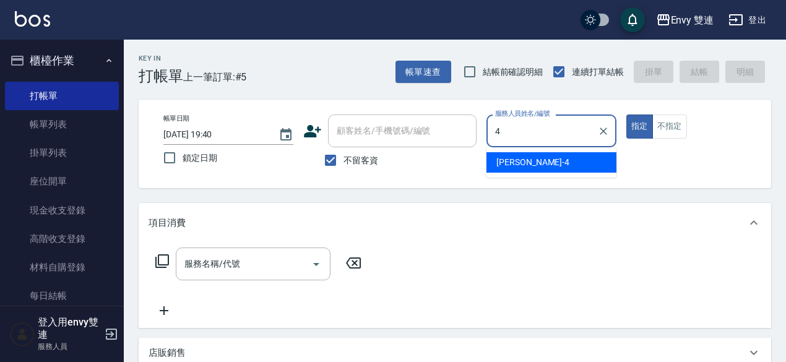
type input "Allan-4"
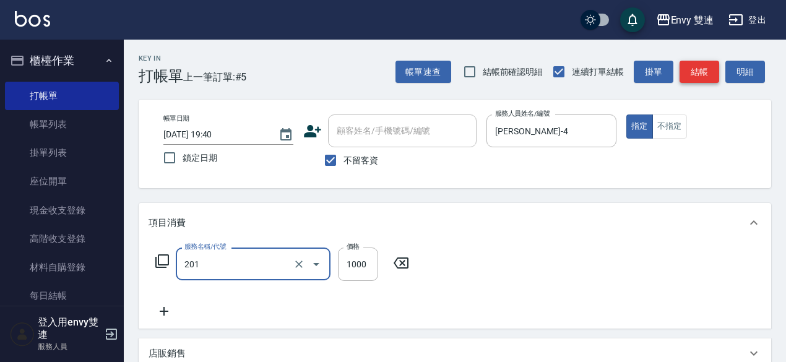
type input "剪髮(201)"
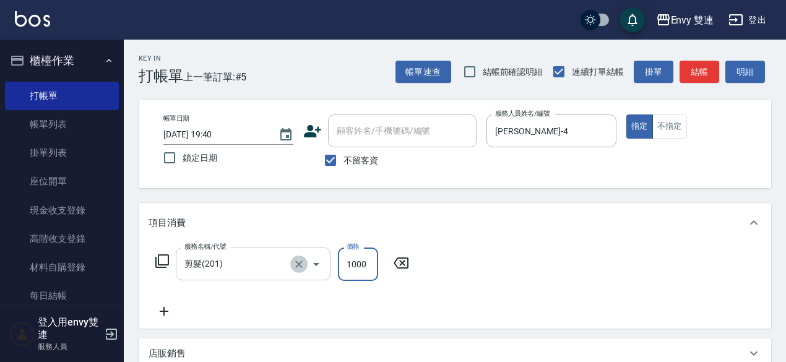
click at [301, 262] on icon "Clear" at bounding box center [298, 264] width 7 height 7
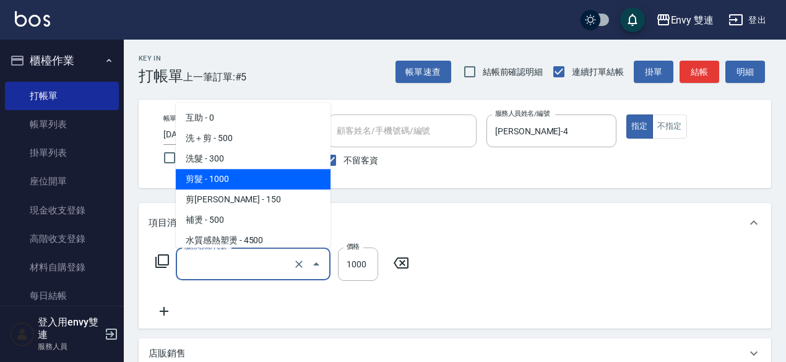
click at [229, 263] on input "服務名稱/代號" at bounding box center [235, 264] width 109 height 22
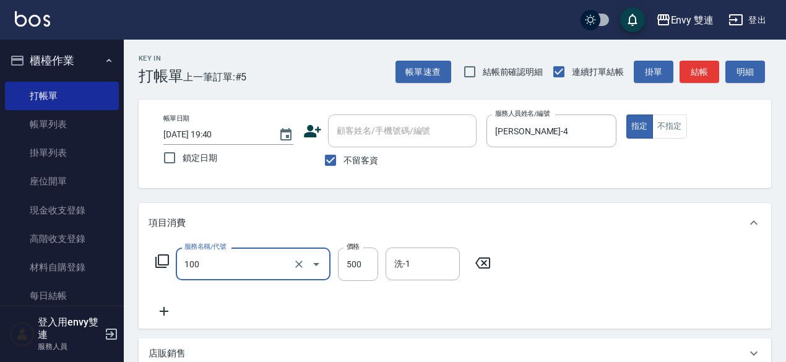
type input "洗＋剪(100)"
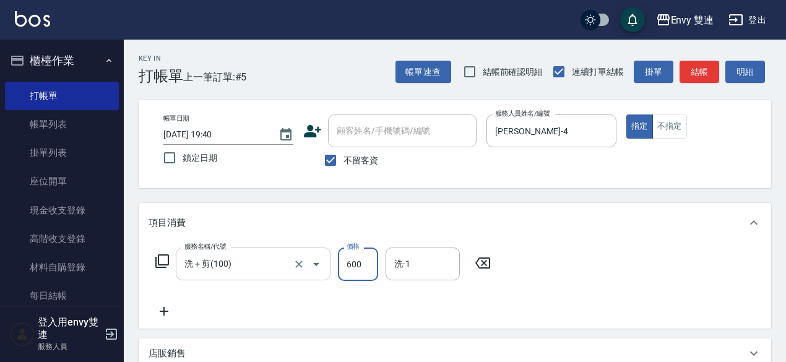
type input "600"
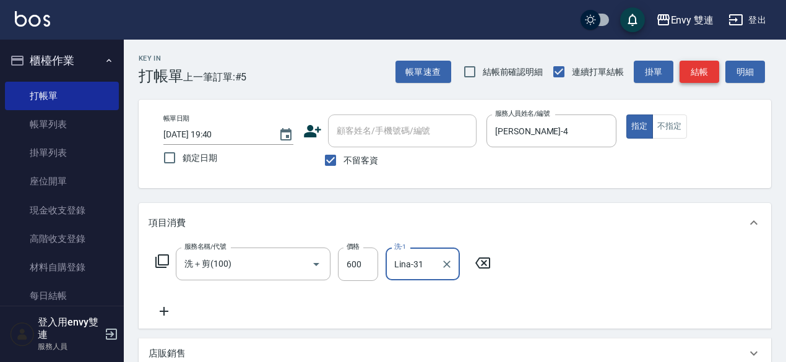
type input "Lina-31"
click at [703, 70] on button "結帳" at bounding box center [700, 72] width 40 height 23
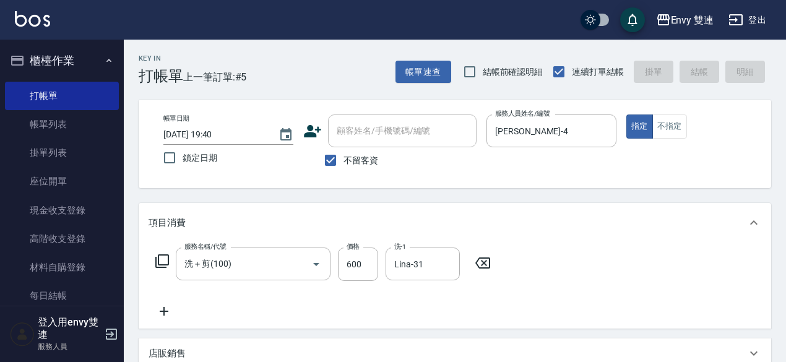
type input "2025/08/13 19:41"
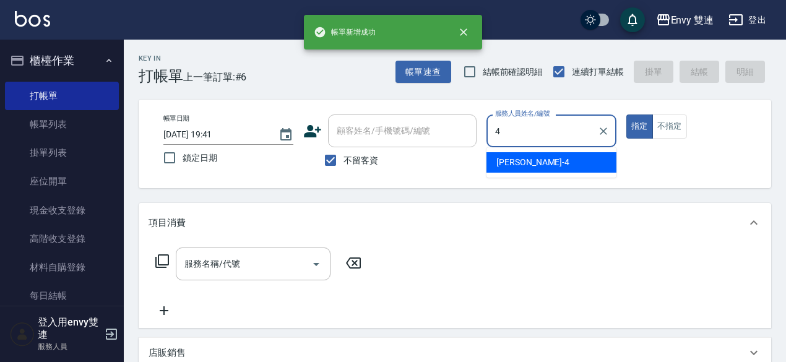
type input "Allan-4"
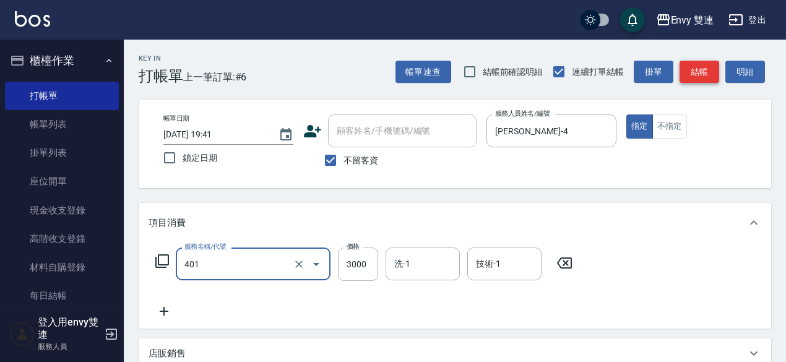
type input "染髮(401)"
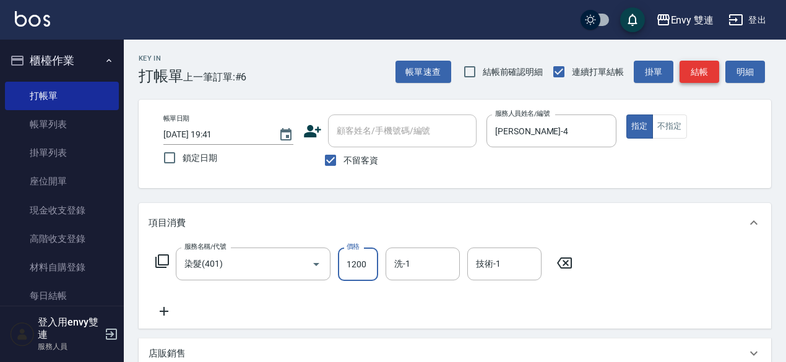
type input "1200"
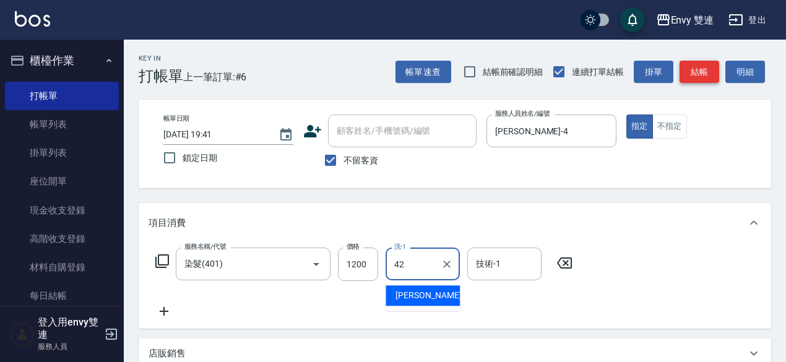
type input "陳韻如-42"
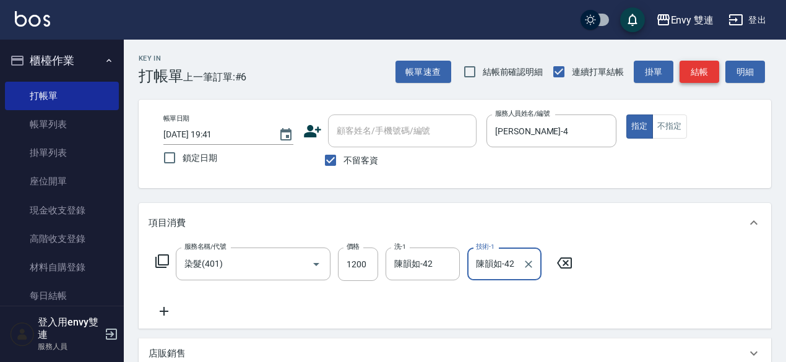
type input "陳韻如-42"
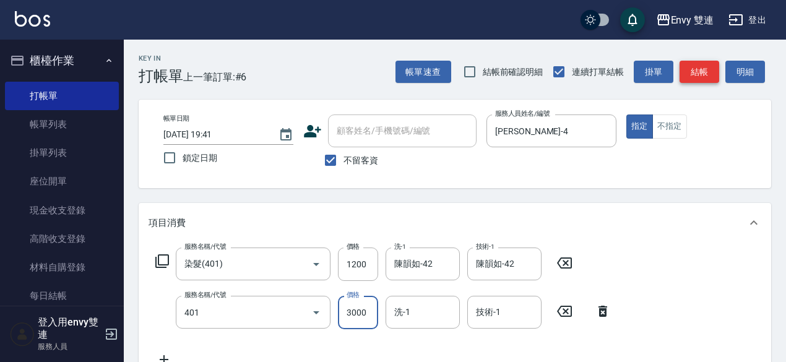
type input "染髮(401)"
type input "1400"
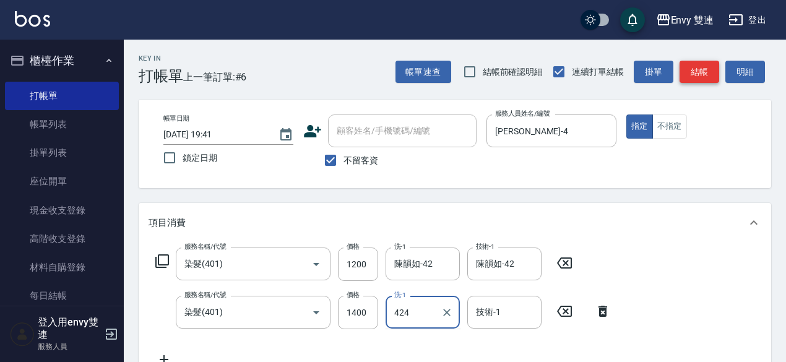
type input "424"
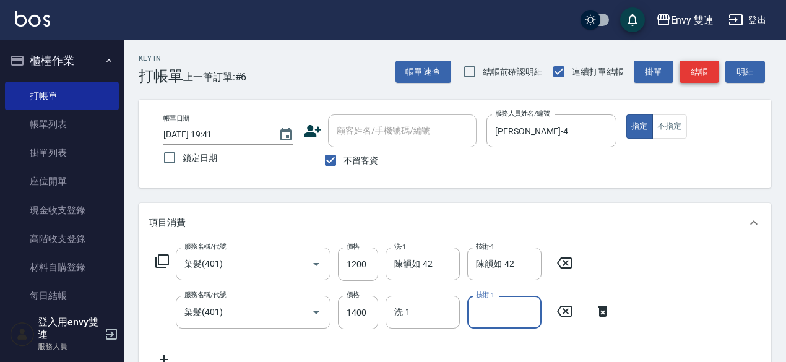
type input "2"
type input "陳韻如-42"
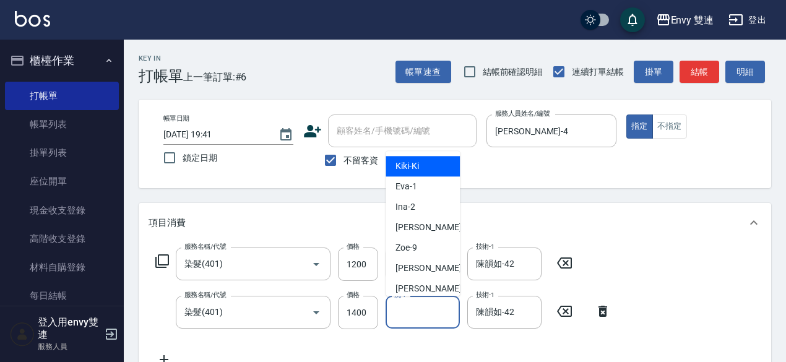
click at [440, 320] on input "洗-1" at bounding box center [422, 313] width 63 height 22
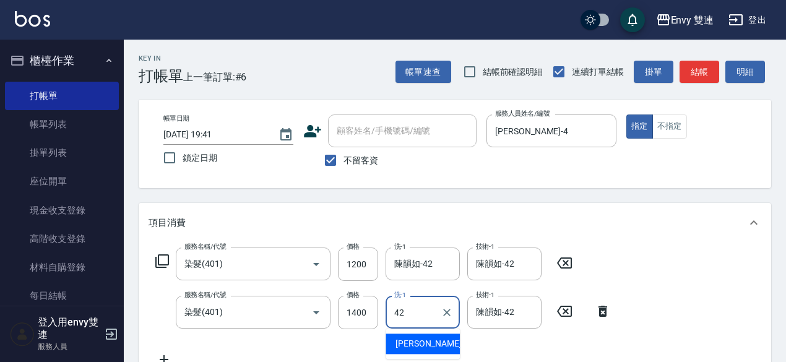
type input "陳韻如-42"
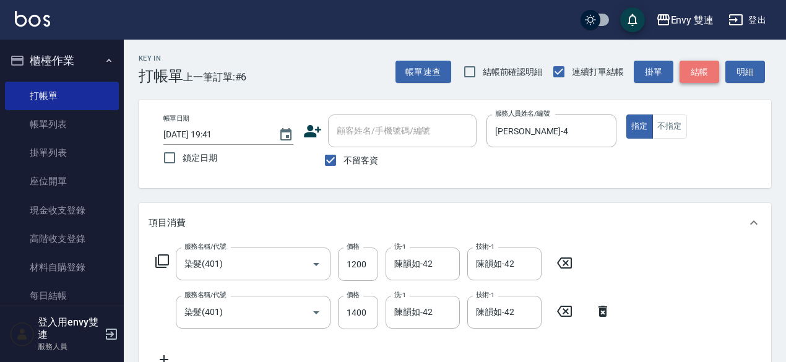
click at [705, 74] on button "結帳" at bounding box center [700, 72] width 40 height 23
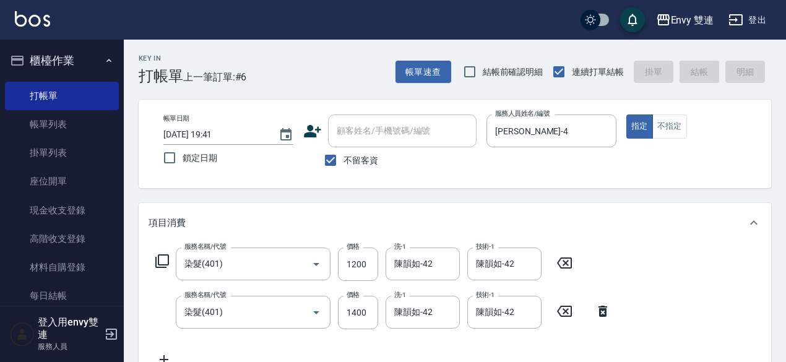
type input "2025/08/13 19:42"
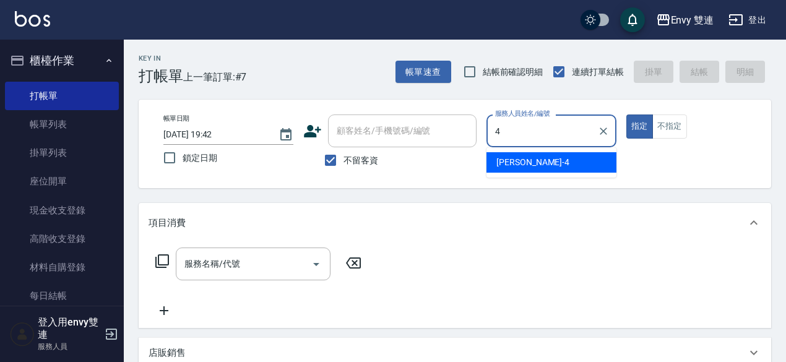
type input "Allan-4"
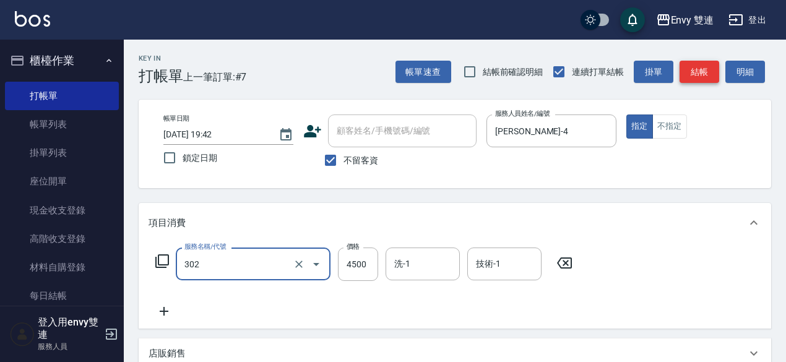
type input "水質感熱塑燙(302)"
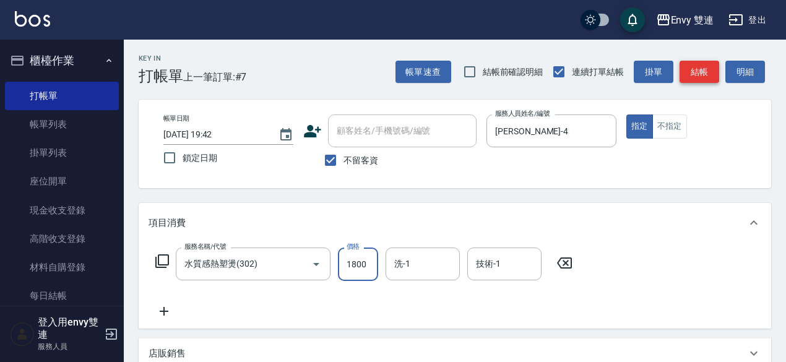
type input "1800"
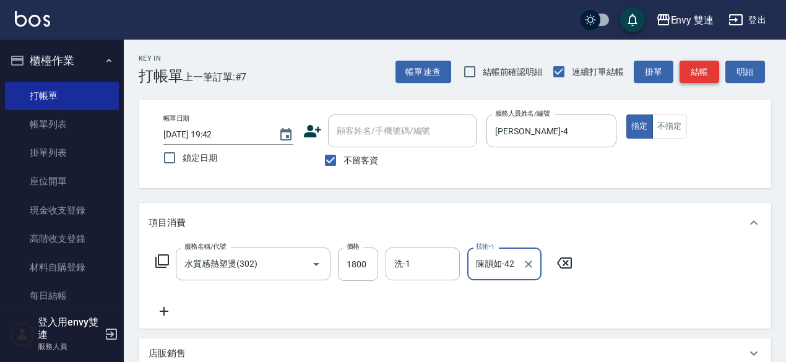
type input "陳韻如-42"
click at [704, 68] on button "結帳" at bounding box center [700, 72] width 40 height 23
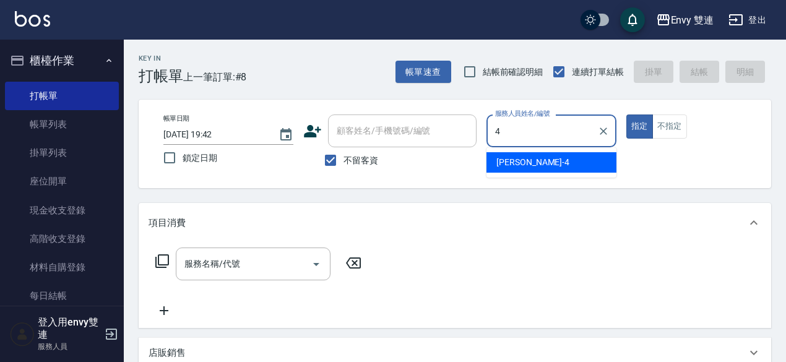
type input "Allan-4"
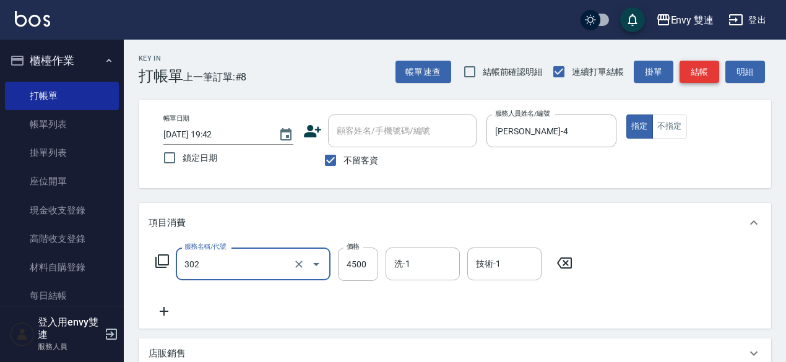
type input "水質感熱塑燙(302)"
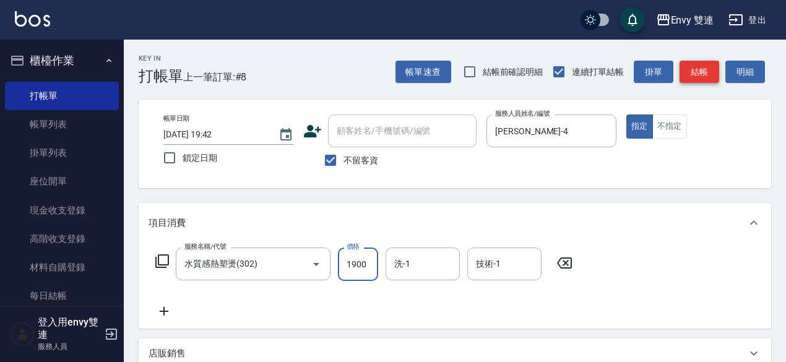
type input "1900"
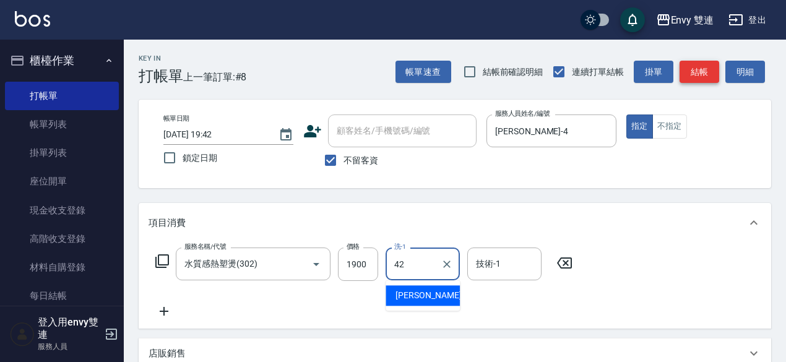
type input "陳韻如-42"
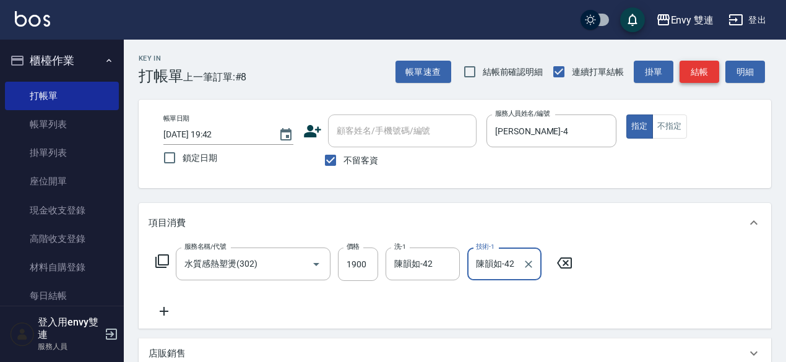
type input "陳韻如-42"
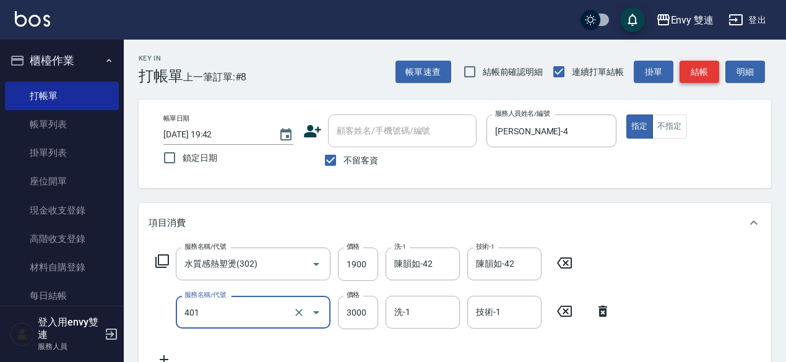
type input "染髮(401)"
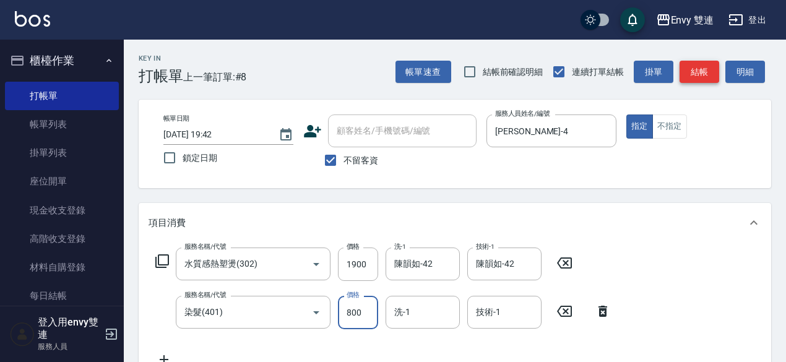
type input "800"
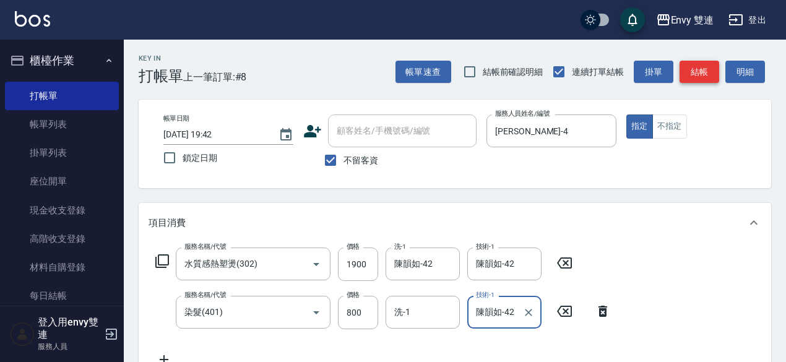
type input "陳韻如-42"
click at [700, 69] on button "結帳" at bounding box center [700, 72] width 40 height 23
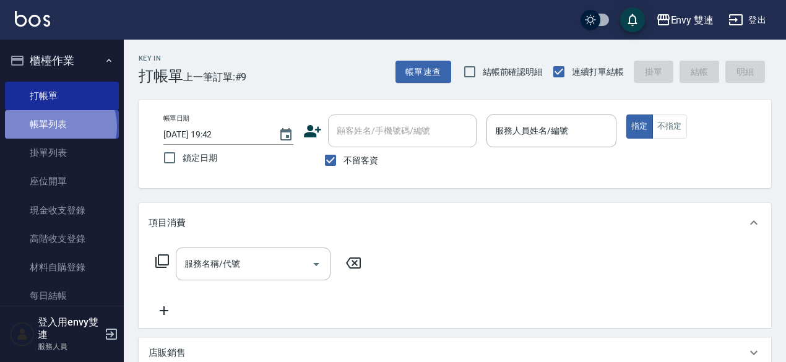
click at [59, 127] on link "帳單列表" at bounding box center [62, 124] width 114 height 28
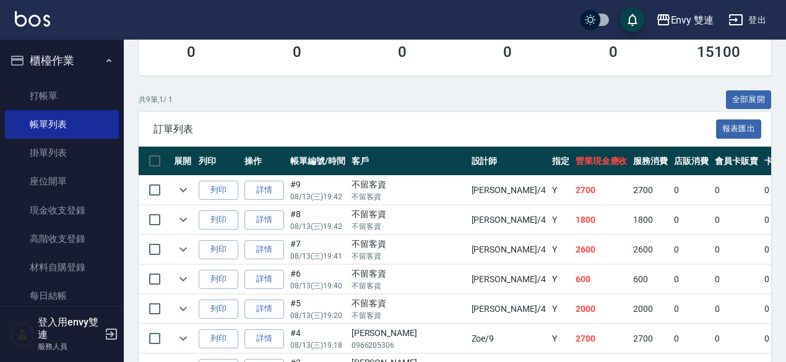
scroll to position [245, 0]
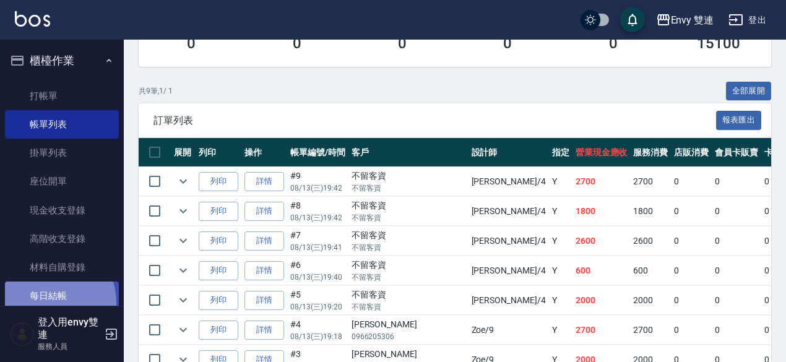
click at [40, 303] on link "每日結帳" at bounding box center [62, 296] width 114 height 28
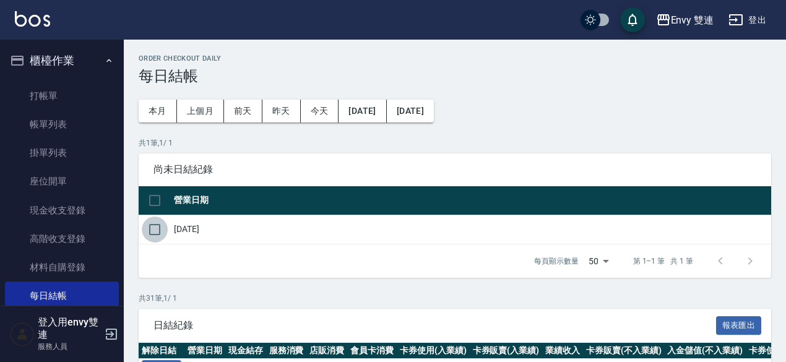
click at [154, 229] on input "checkbox" at bounding box center [155, 230] width 26 height 26
checkbox input "true"
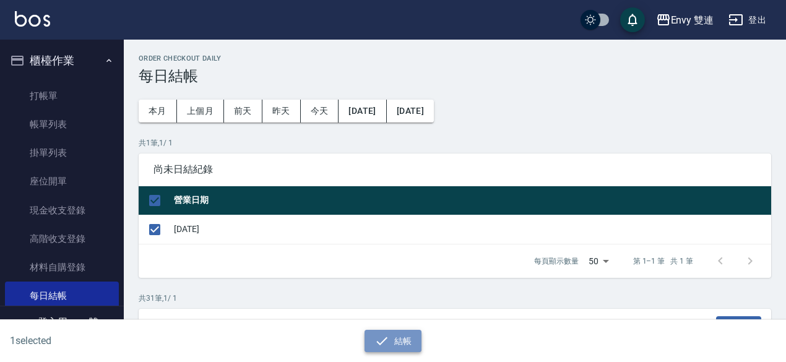
click at [372, 336] on button "結帳" at bounding box center [394, 341] width 58 height 23
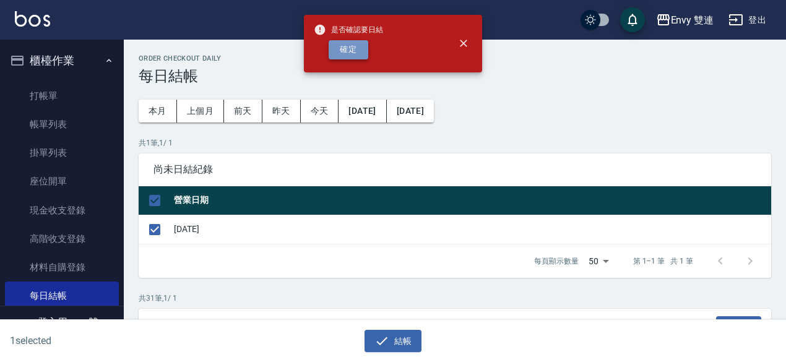
click at [349, 40] on button "確定" at bounding box center [349, 49] width 40 height 19
checkbox input "false"
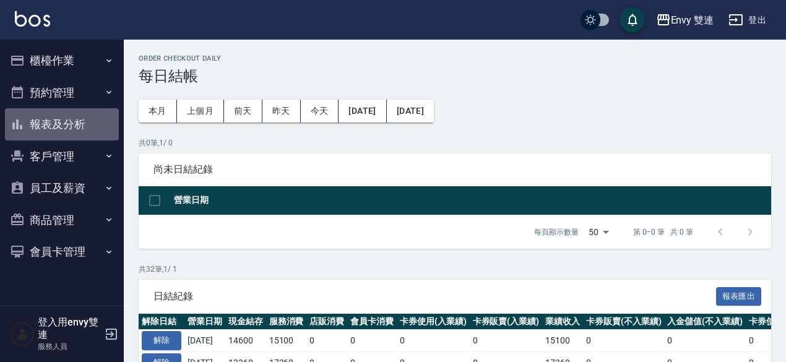
click at [57, 129] on button "報表及分析" at bounding box center [62, 124] width 114 height 32
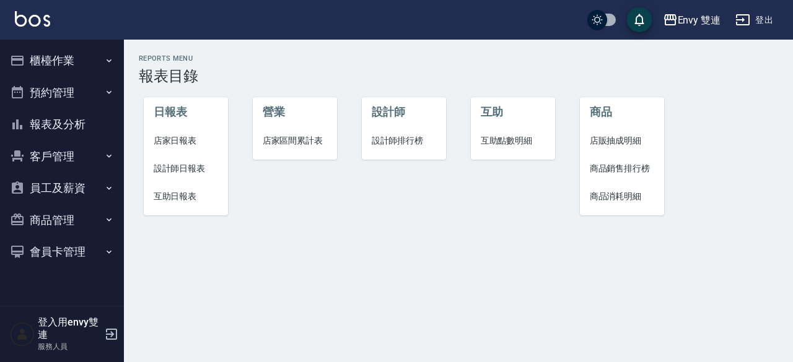
click at [165, 141] on span "店家日報表" at bounding box center [186, 140] width 65 height 13
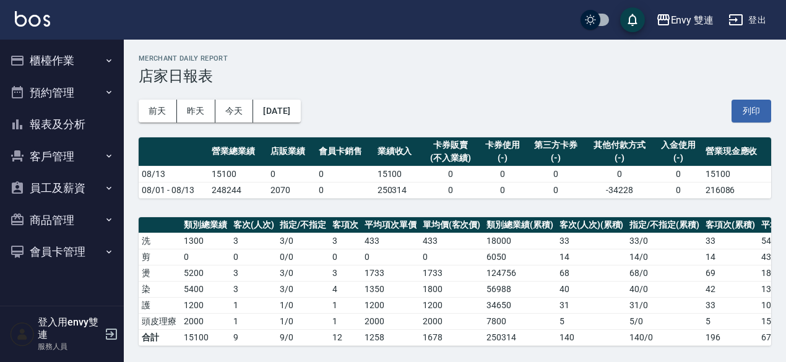
scroll to position [347, 0]
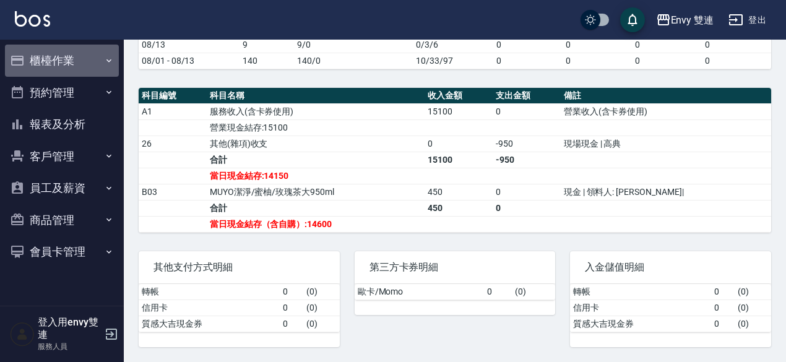
click at [50, 54] on button "櫃檯作業" at bounding box center [62, 61] width 114 height 32
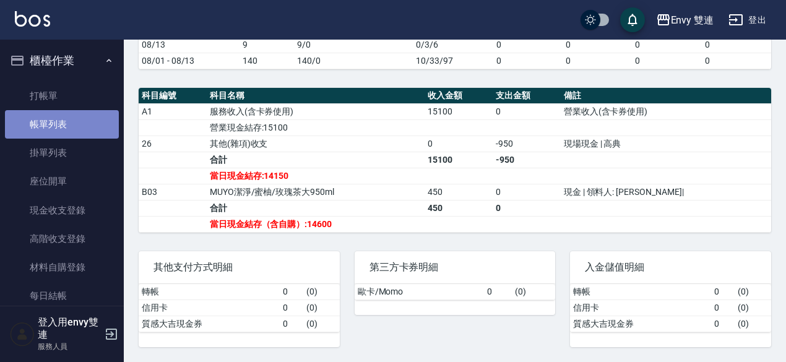
click at [76, 120] on link "帳單列表" at bounding box center [62, 124] width 114 height 28
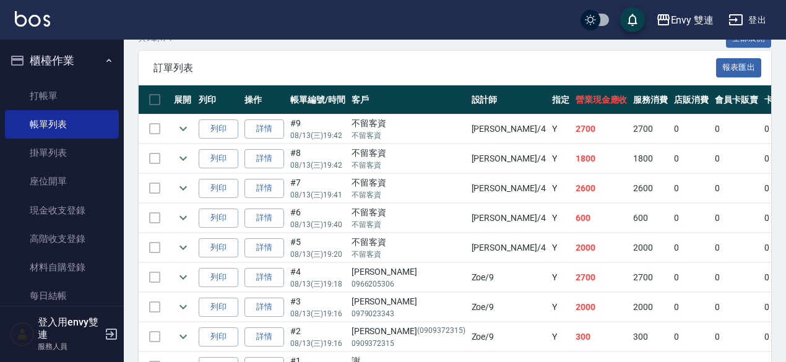
scroll to position [302, 0]
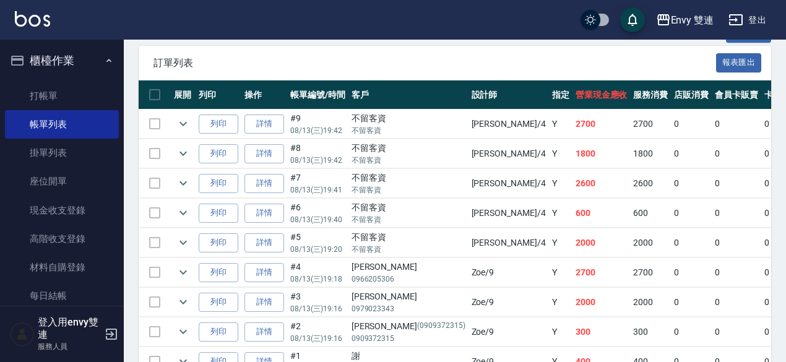
drag, startPoint x: 116, startPoint y: 134, endPoint x: 121, endPoint y: 121, distance: 14.3
click at [121, 121] on nav "櫃檯作業 打帳單 帳單列表 掛單列表 座位開單 現金收支登錄 高階收支登錄 材料自購登錄 每日結帳 排班表 掃碼打卡 預約管理 預約管理 單日預約紀錄 單週預…" at bounding box center [62, 173] width 124 height 266
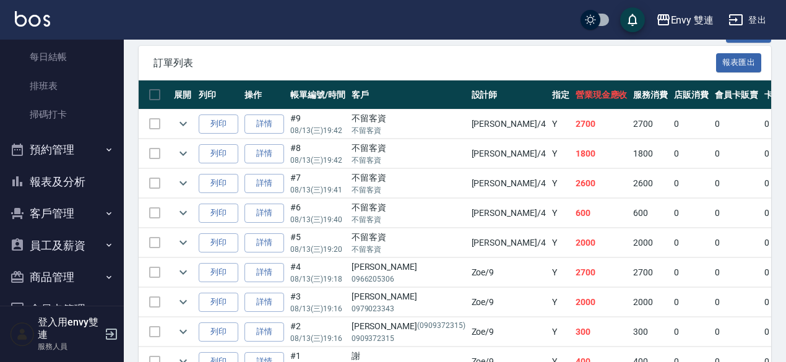
scroll to position [253, 0]
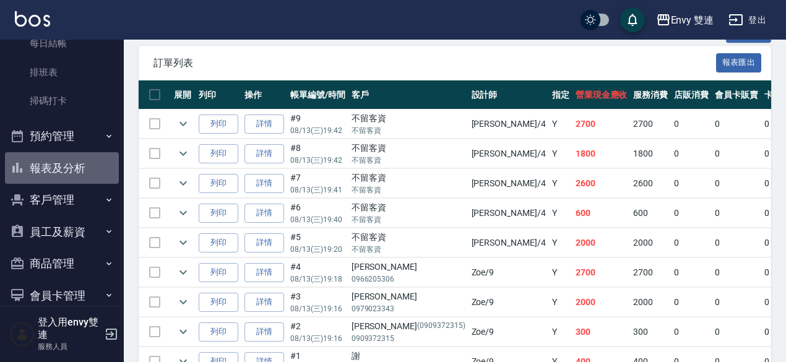
click at [84, 157] on button "報表及分析" at bounding box center [62, 168] width 114 height 32
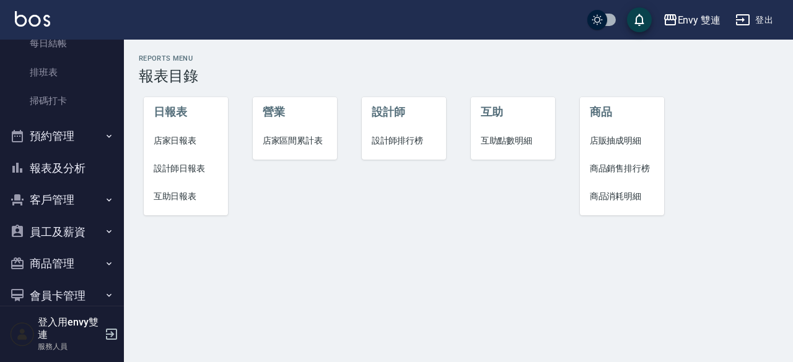
click at [183, 137] on span "店家日報表" at bounding box center [186, 140] width 65 height 13
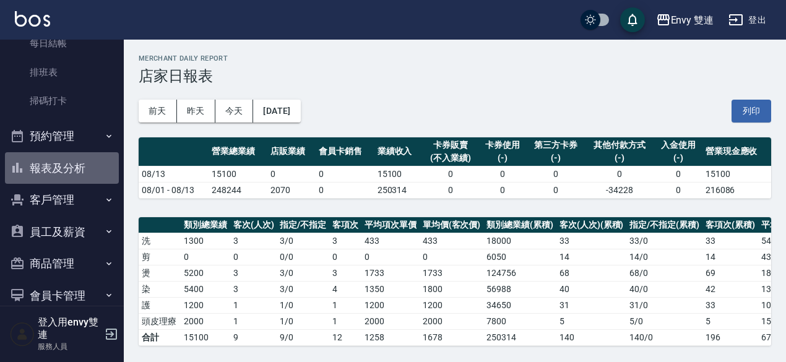
click at [73, 165] on button "報表及分析" at bounding box center [62, 168] width 114 height 32
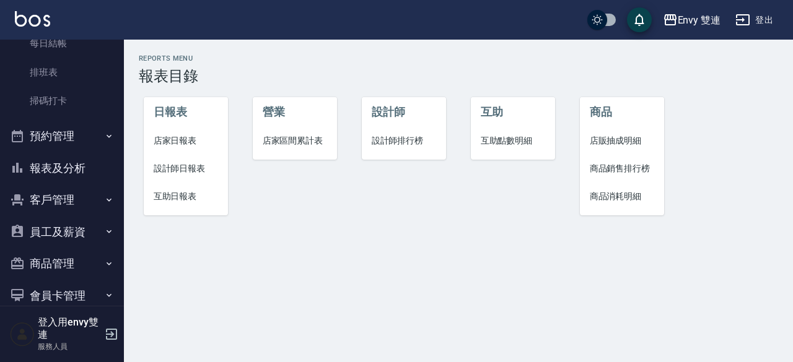
click at [186, 140] on span "店家日報表" at bounding box center [186, 140] width 65 height 13
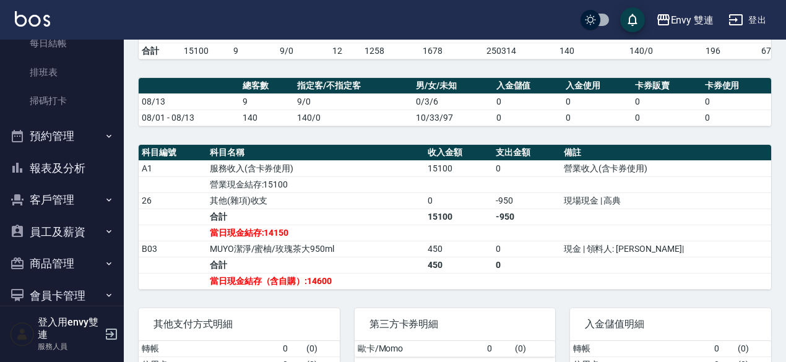
scroll to position [294, 0]
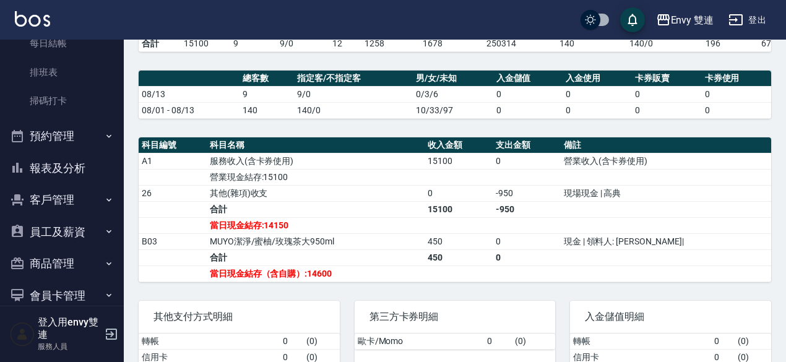
click at [508, 302] on div "第三方卡券明細 歐卡/Momo 0 ( 0 )" at bounding box center [448, 341] width 216 height 111
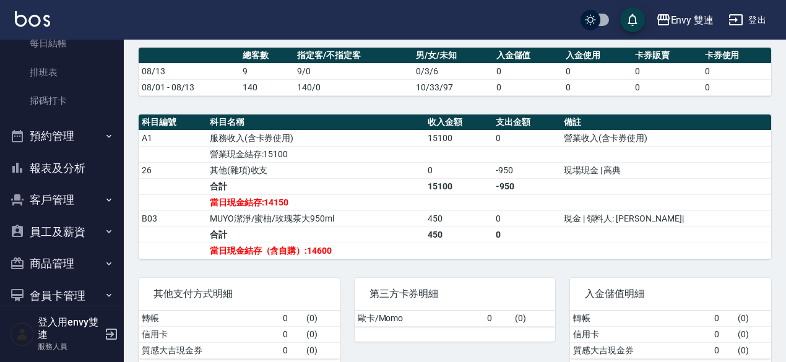
scroll to position [319, 0]
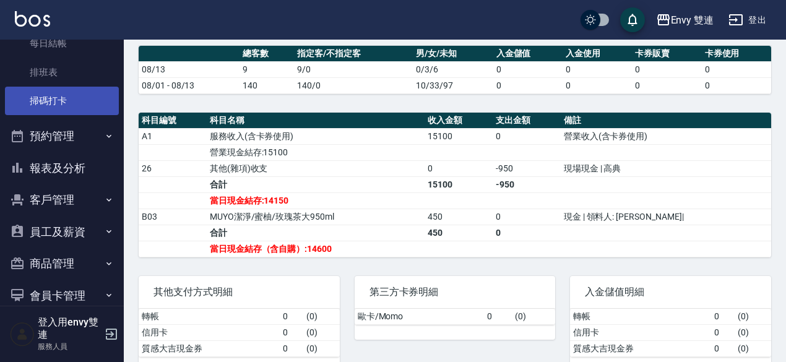
click at [41, 96] on link "掃碼打卡" at bounding box center [62, 101] width 114 height 28
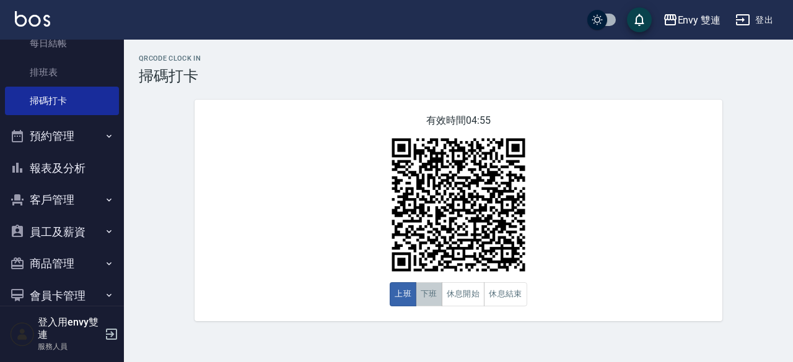
click at [419, 289] on button "下班" at bounding box center [429, 294] width 27 height 24
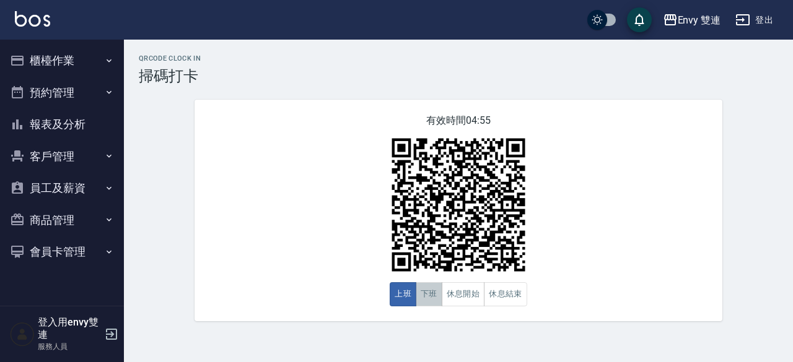
click at [431, 293] on button "下班" at bounding box center [429, 294] width 27 height 24
